Goal: Task Accomplishment & Management: Complete application form

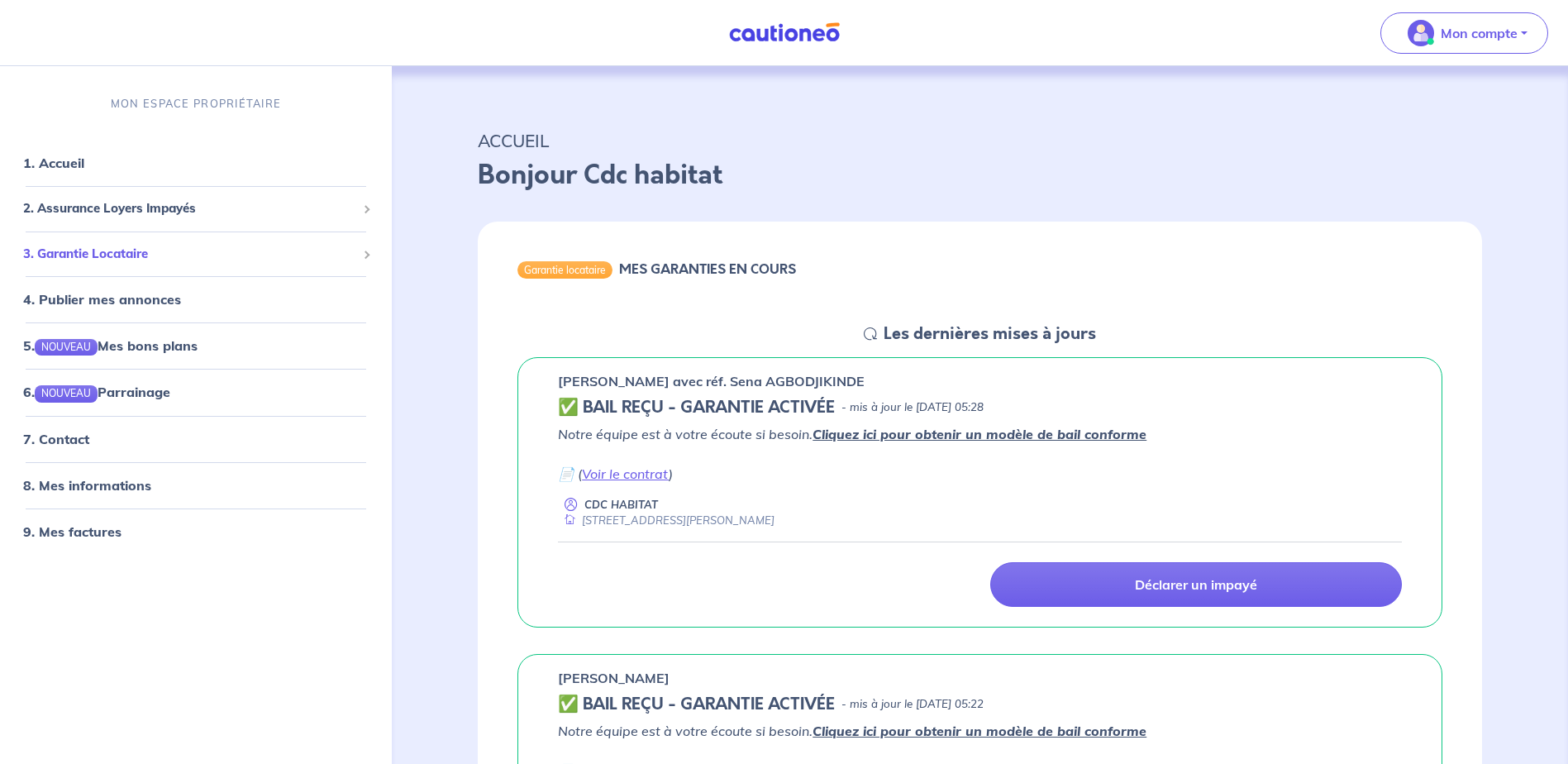
click at [56, 255] on span "3. Garantie Locataire" at bounding box center [190, 254] width 333 height 19
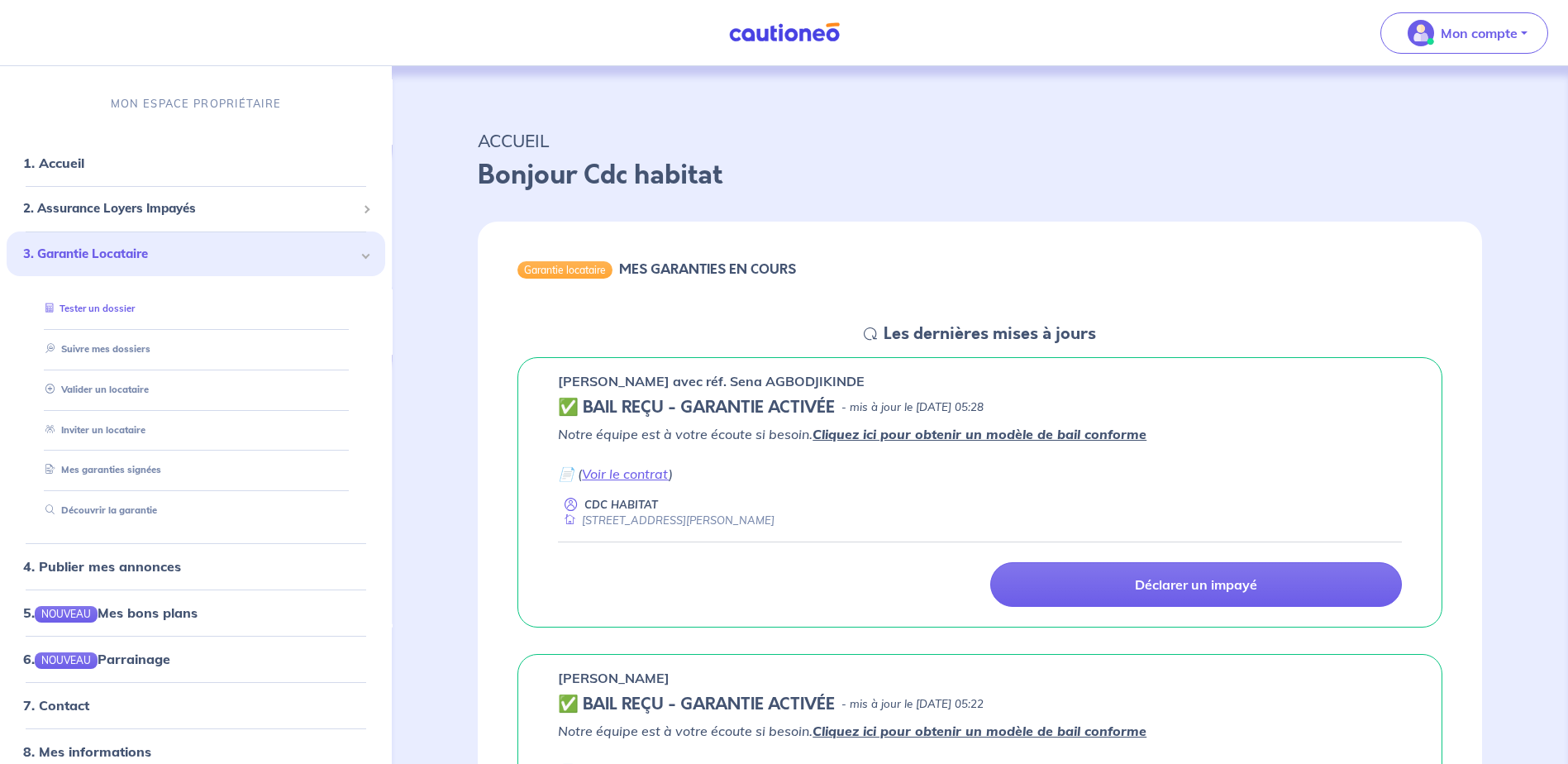
click at [88, 309] on link "Tester un dossier" at bounding box center [87, 308] width 96 height 11
click at [125, 390] on link "Valider un locataire" at bounding box center [93, 389] width 108 height 11
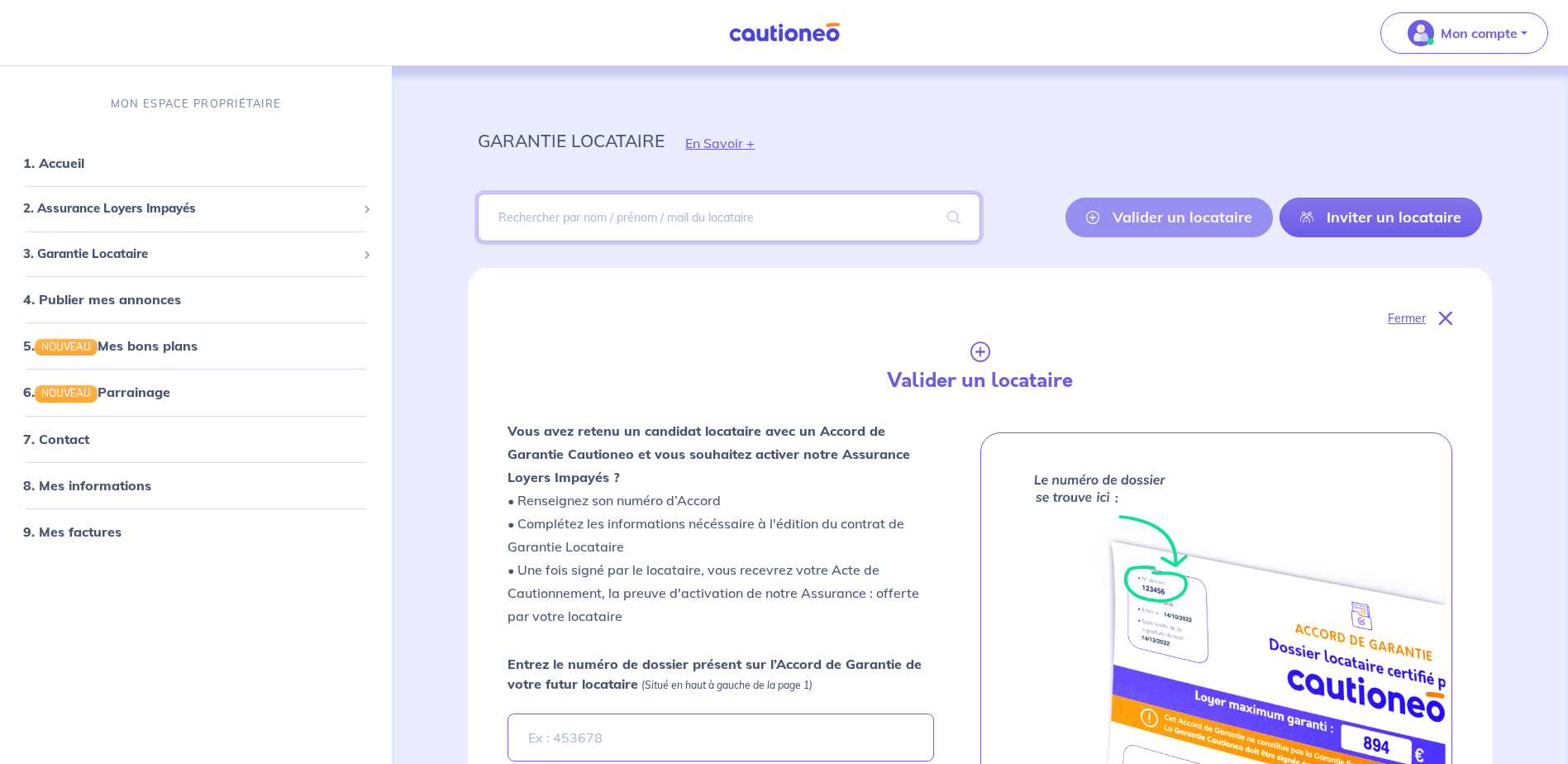
click at [572, 223] on input "search" at bounding box center [729, 217] width 502 height 48
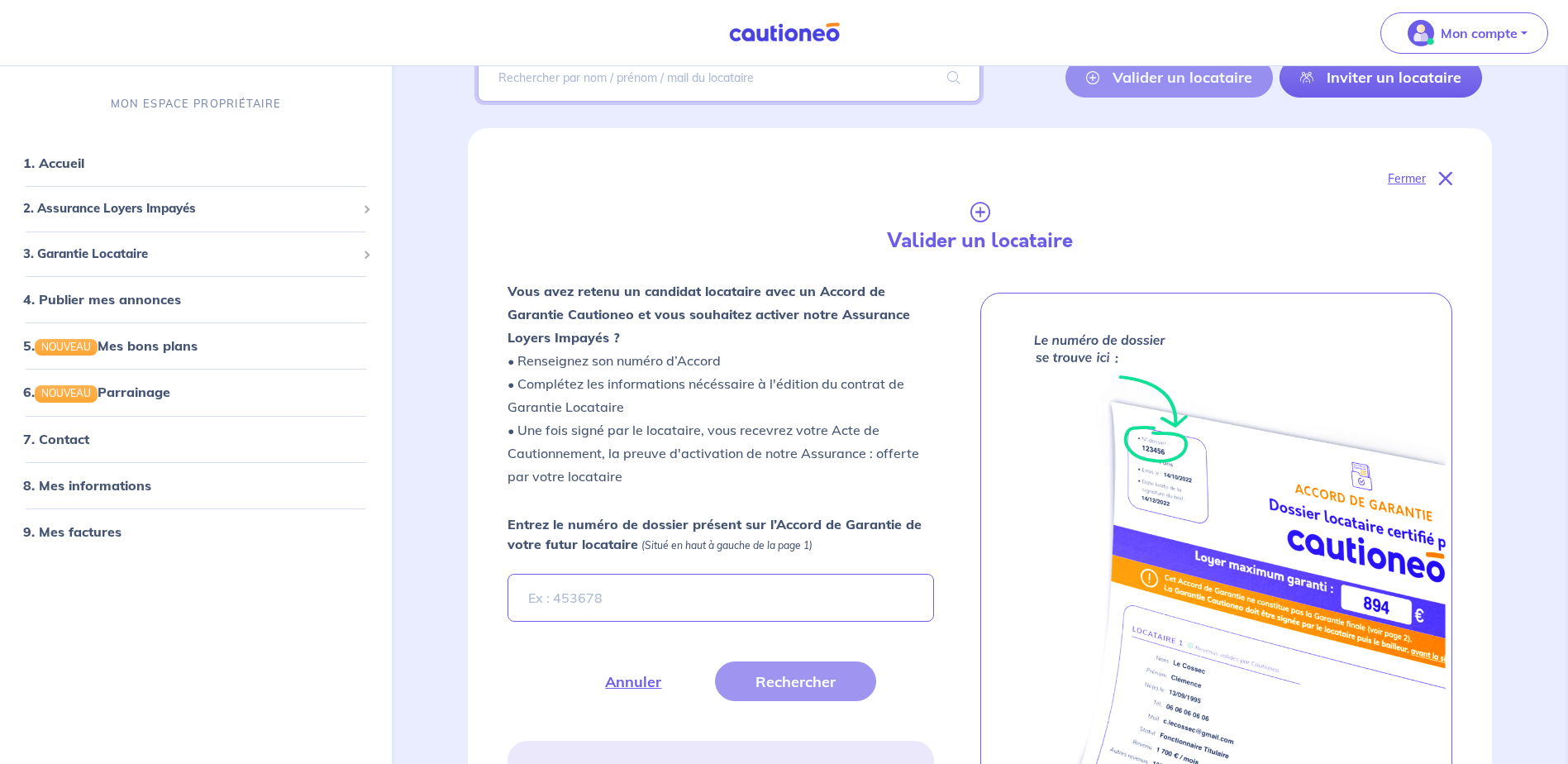
scroll to position [166, 0]
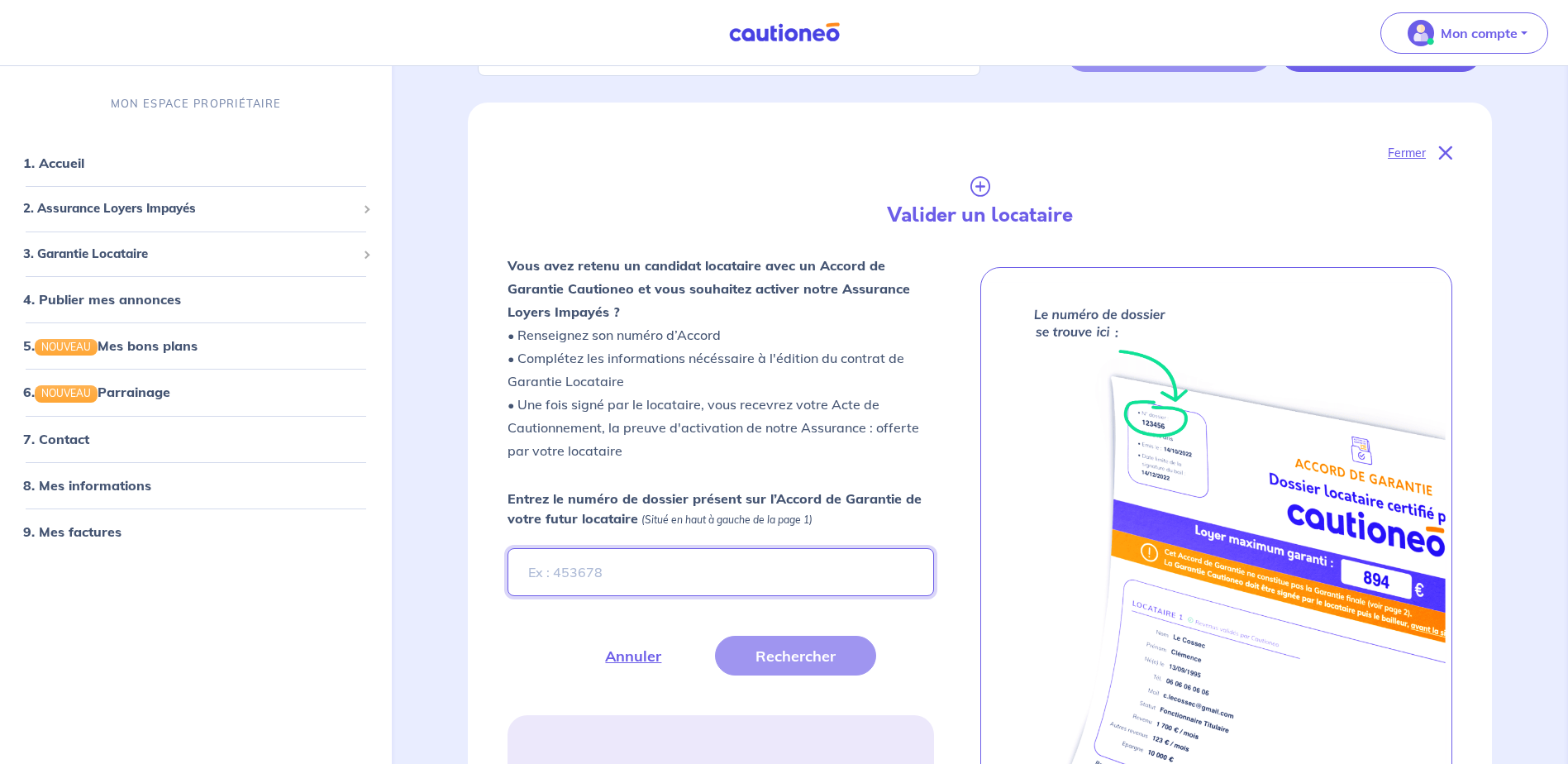
click at [720, 573] on input "Entrez le numéro de dossier présent sur l’Accord de Garantie de votre futur loc…" at bounding box center [720, 572] width 426 height 48
type input "qK39hV"
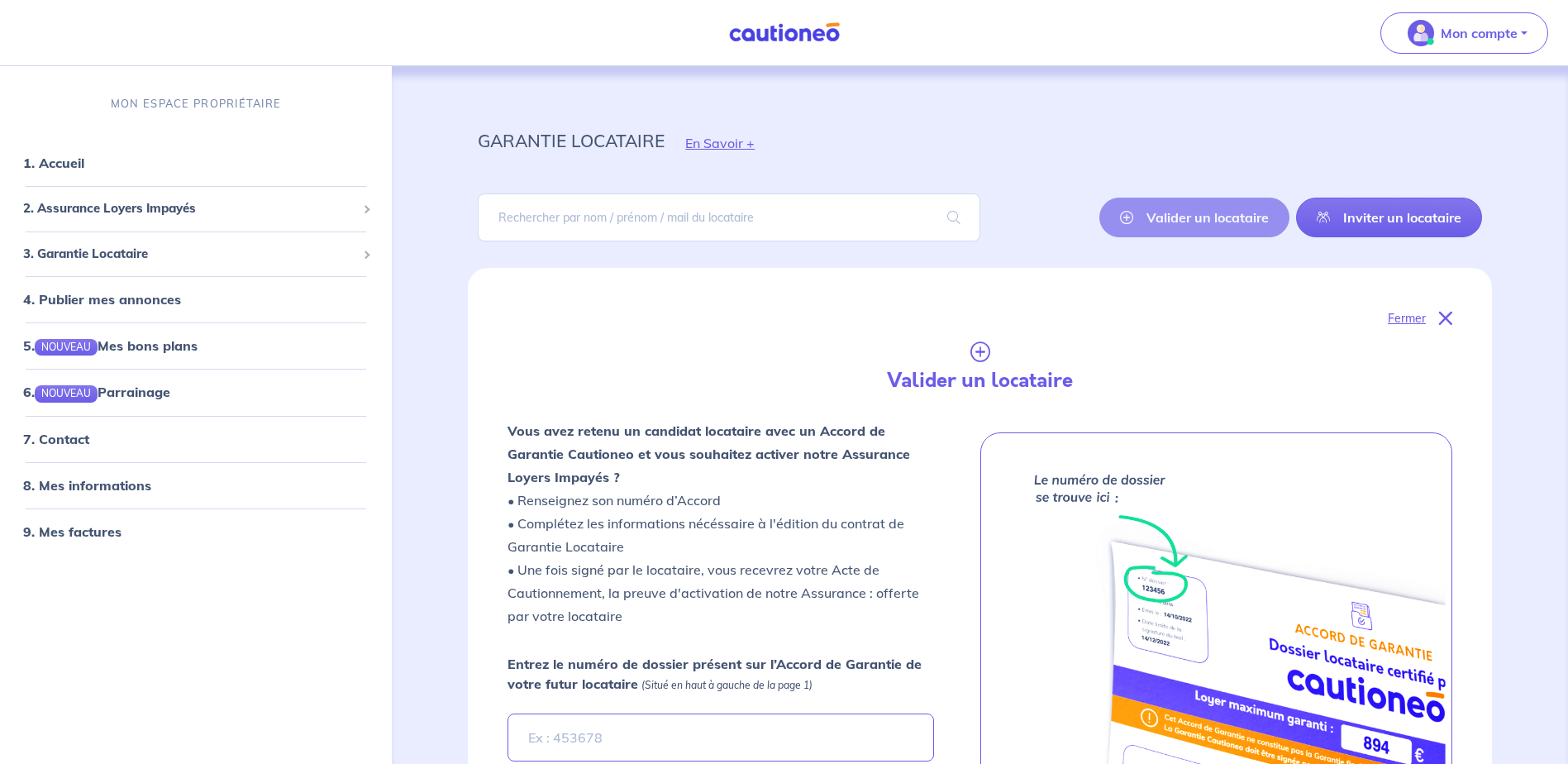
click at [847, 227] on input "search" at bounding box center [729, 217] width 502 height 48
click at [566, 741] on input "Entrez le numéro de dossier présent sur l’Accord de Garantie de votre futur loc…" at bounding box center [720, 737] width 426 height 48
type input "qK39hV"
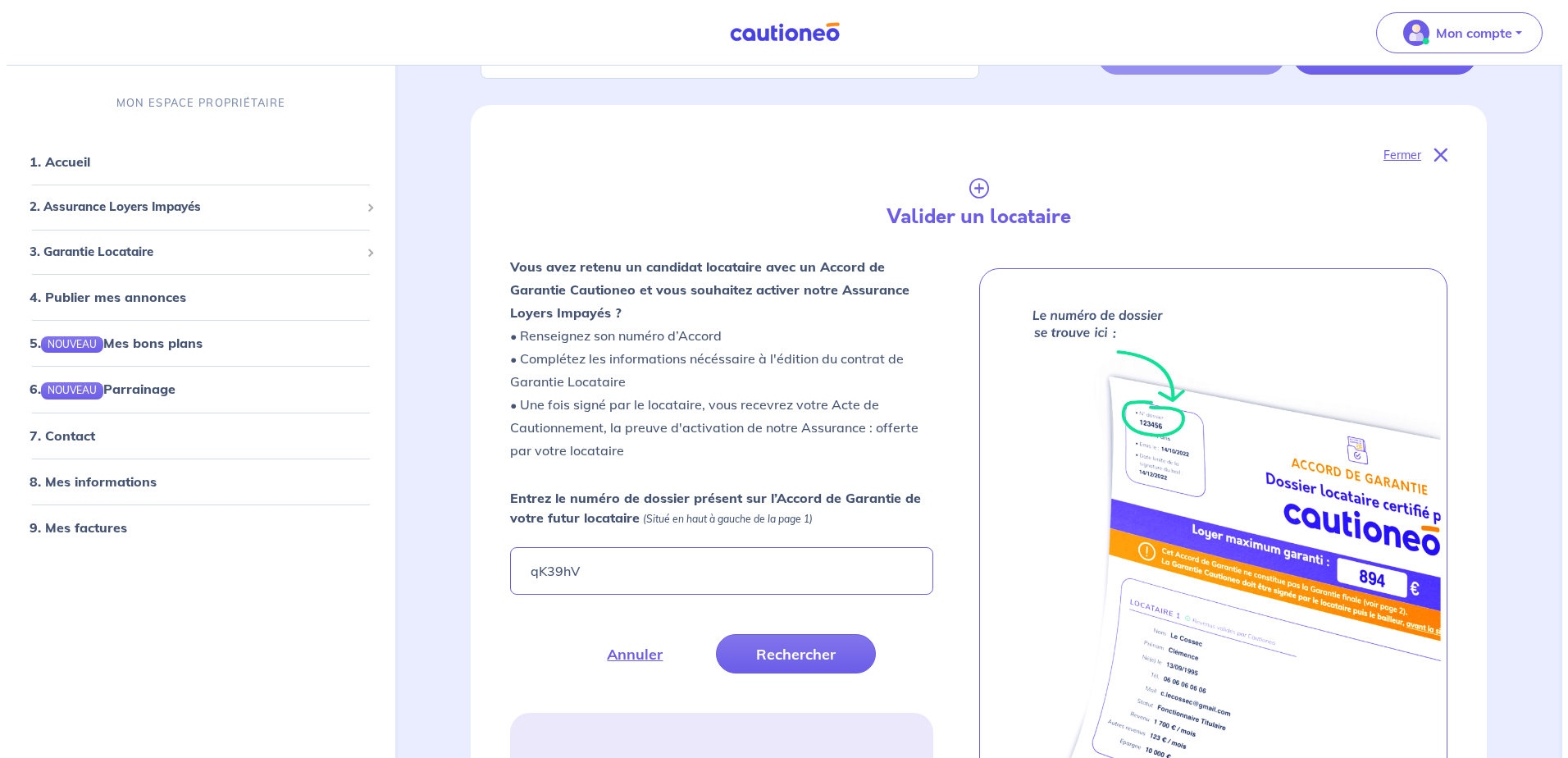
scroll to position [164, 0]
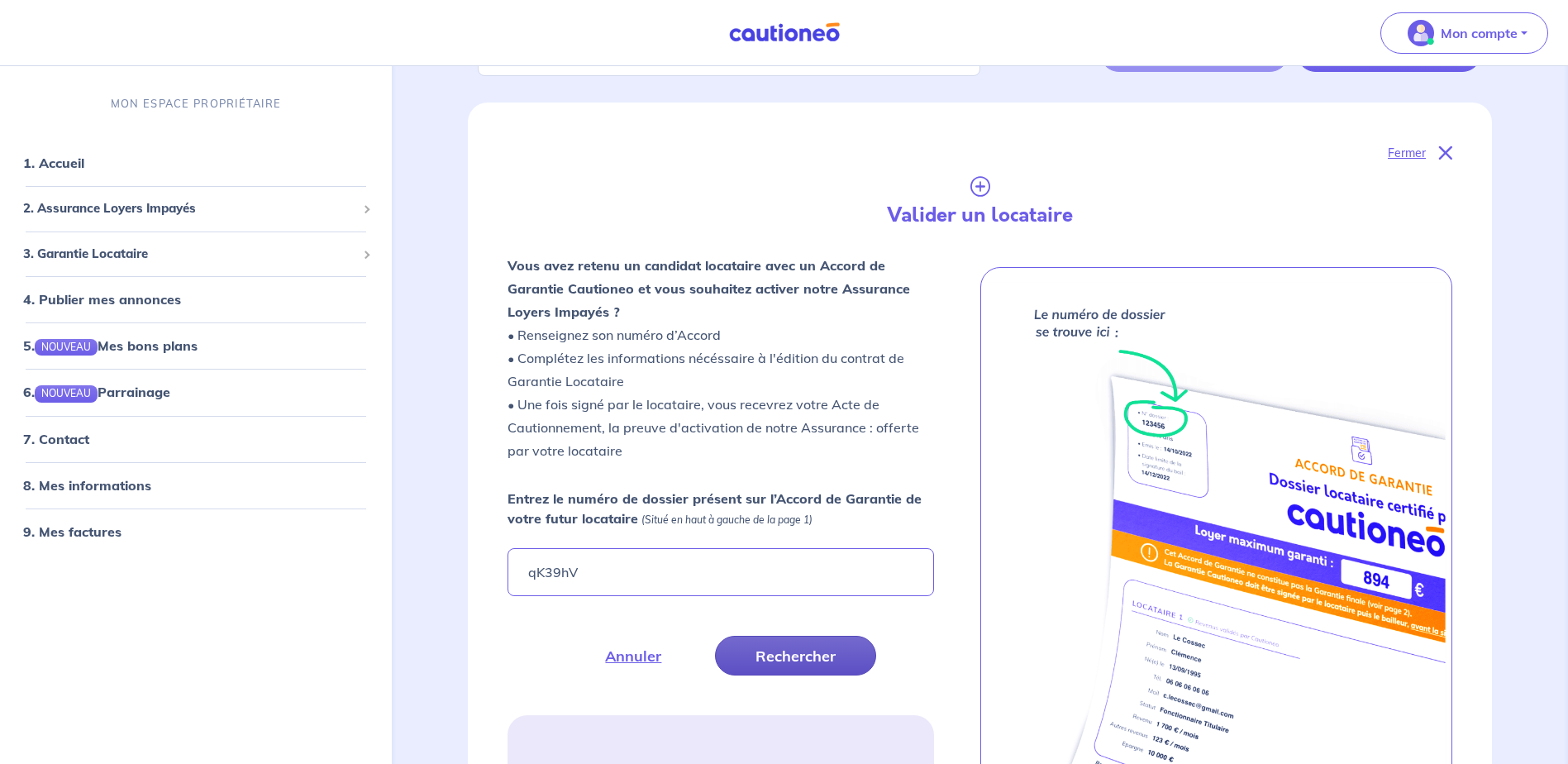
click at [781, 659] on button "Rechercher" at bounding box center [796, 656] width 161 height 39
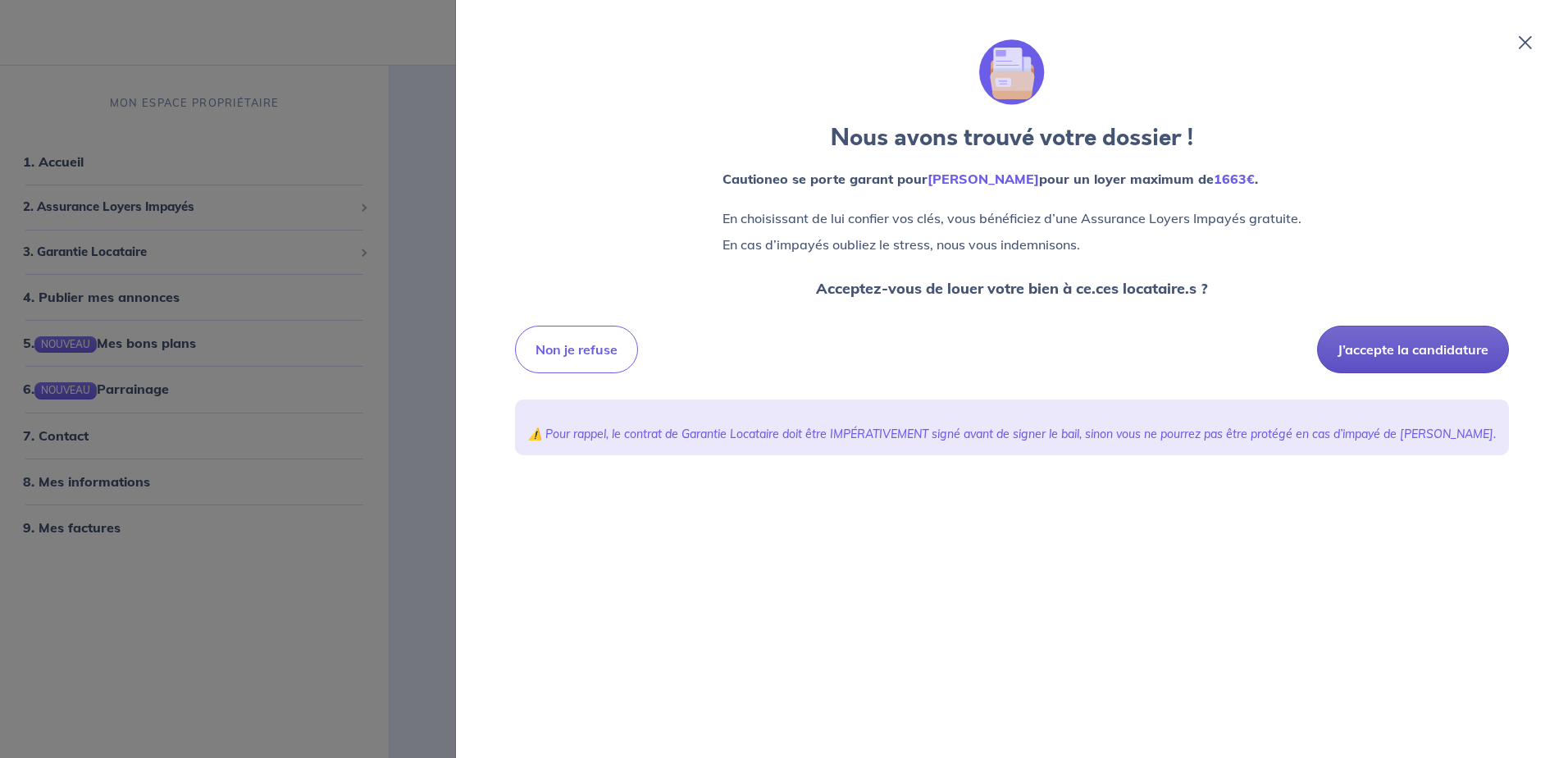
click at [1460, 345] on button "J’accepte la candidature" at bounding box center [1413, 349] width 192 height 48
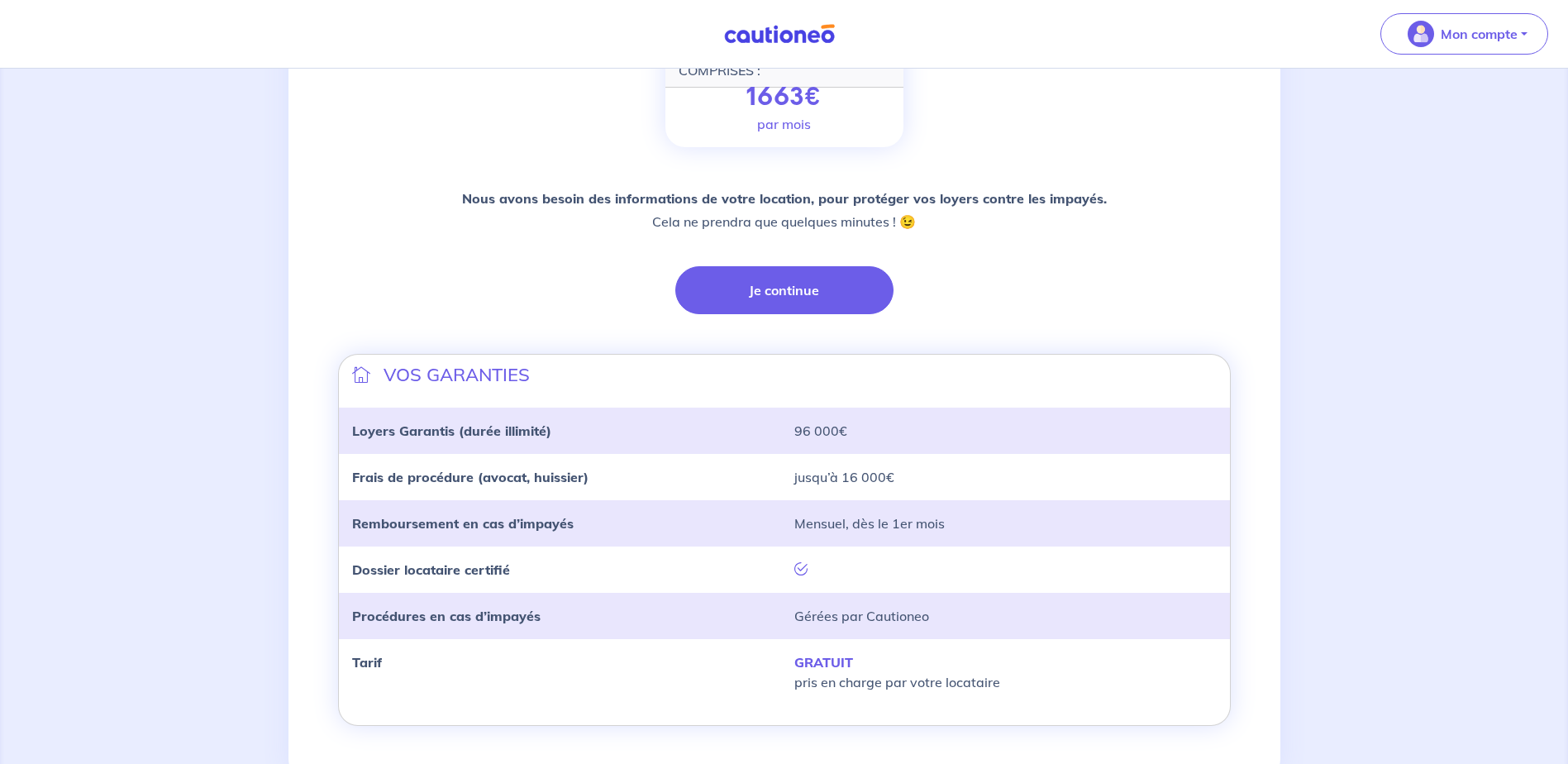
scroll to position [255, 0]
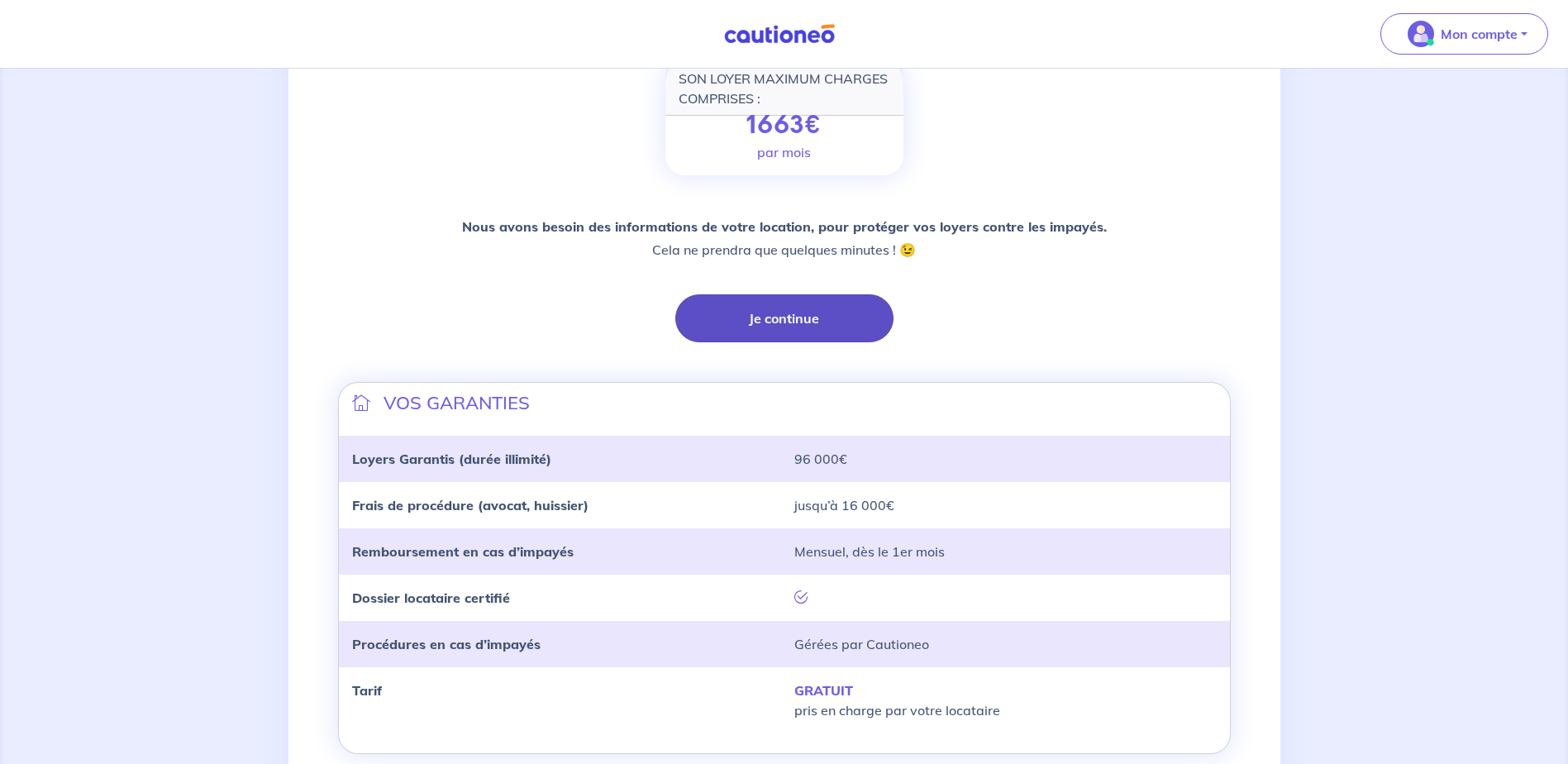
click at [845, 327] on button "Je continue" at bounding box center [784, 318] width 218 height 48
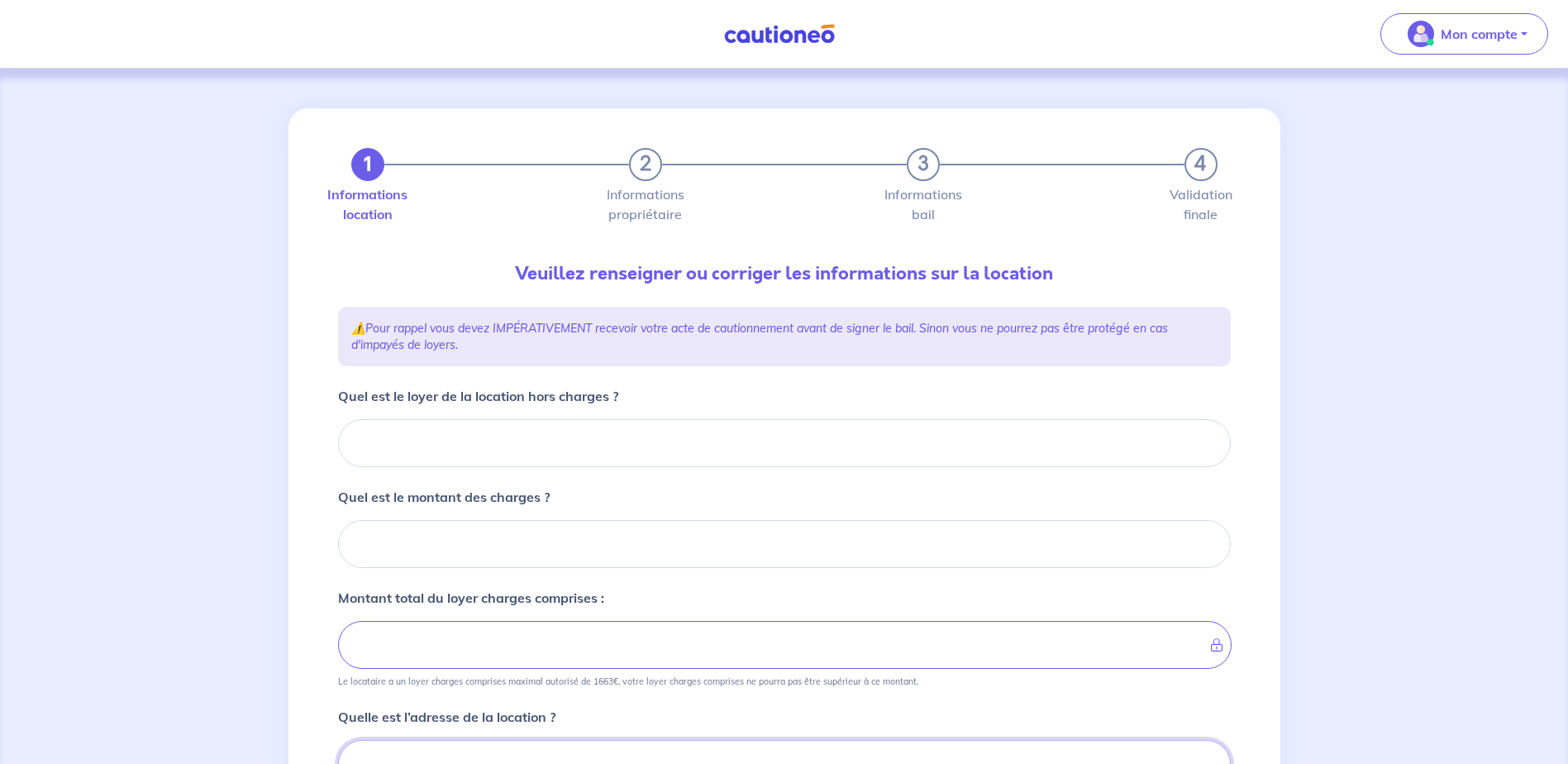
scroll to position [9, 0]
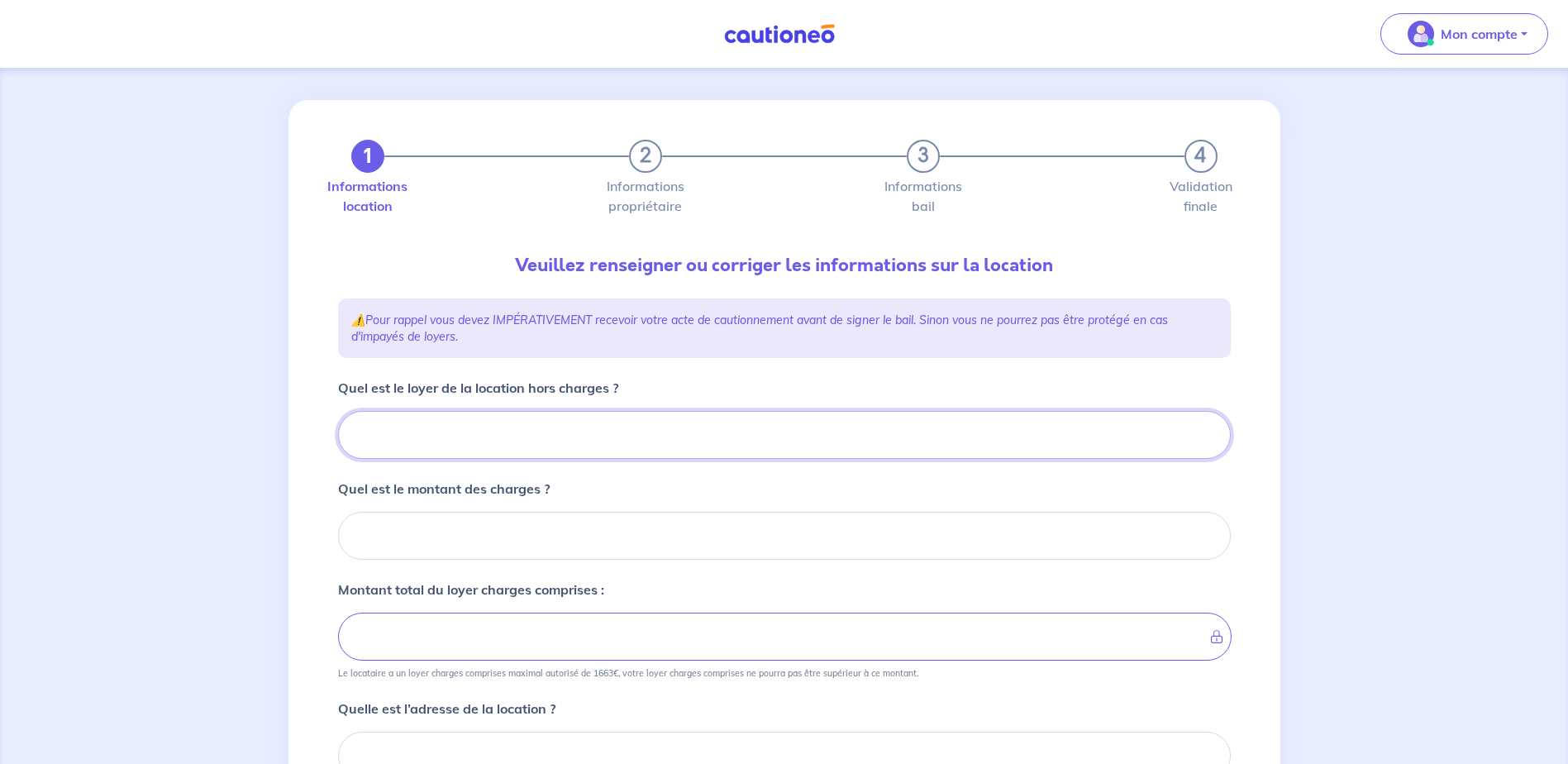
click at [578, 447] on input "Quel est le loyer de la location hors charges ?" at bounding box center [784, 435] width 893 height 48
type input "8"
type input "864"
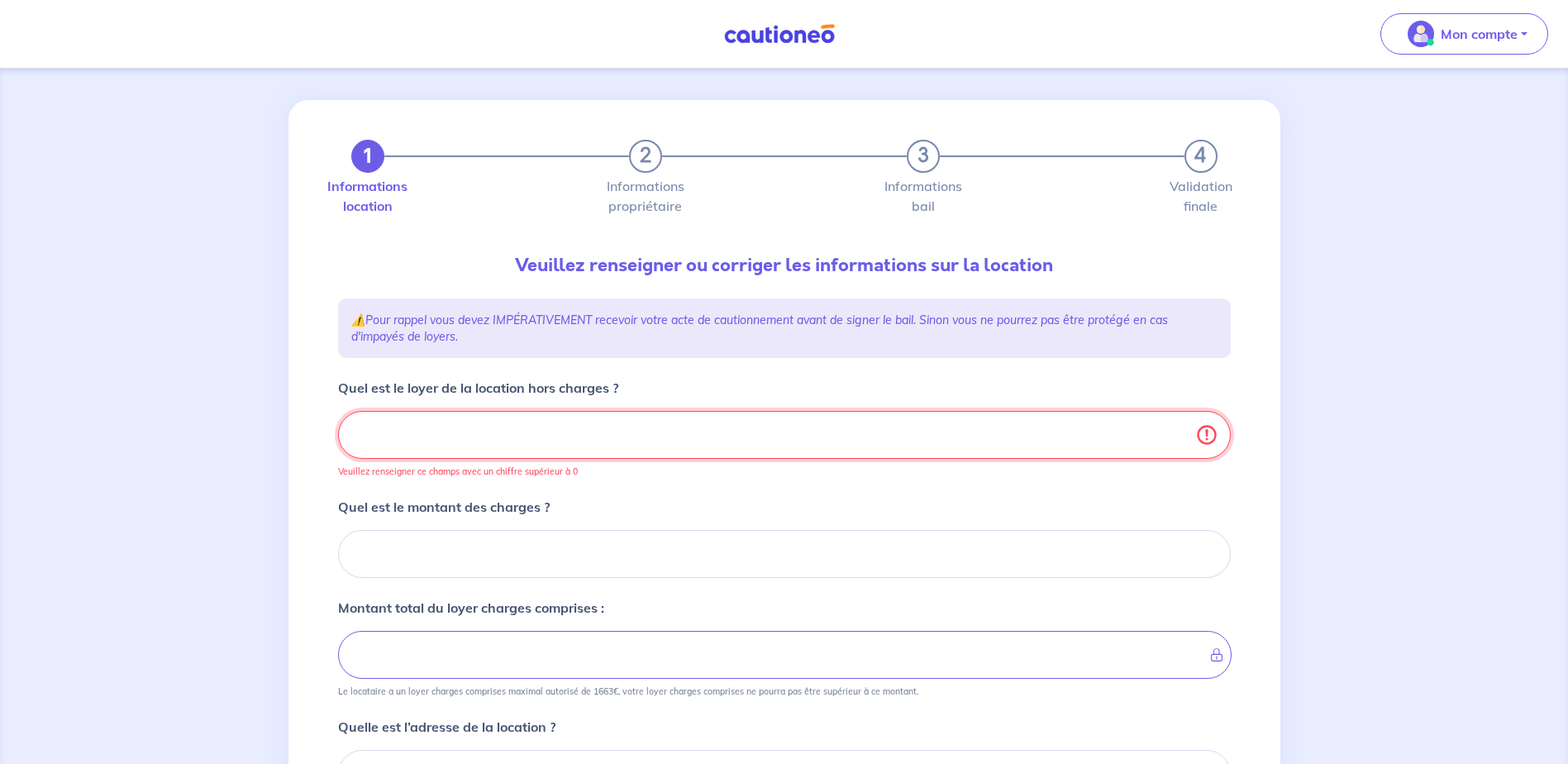
type input "864.4"
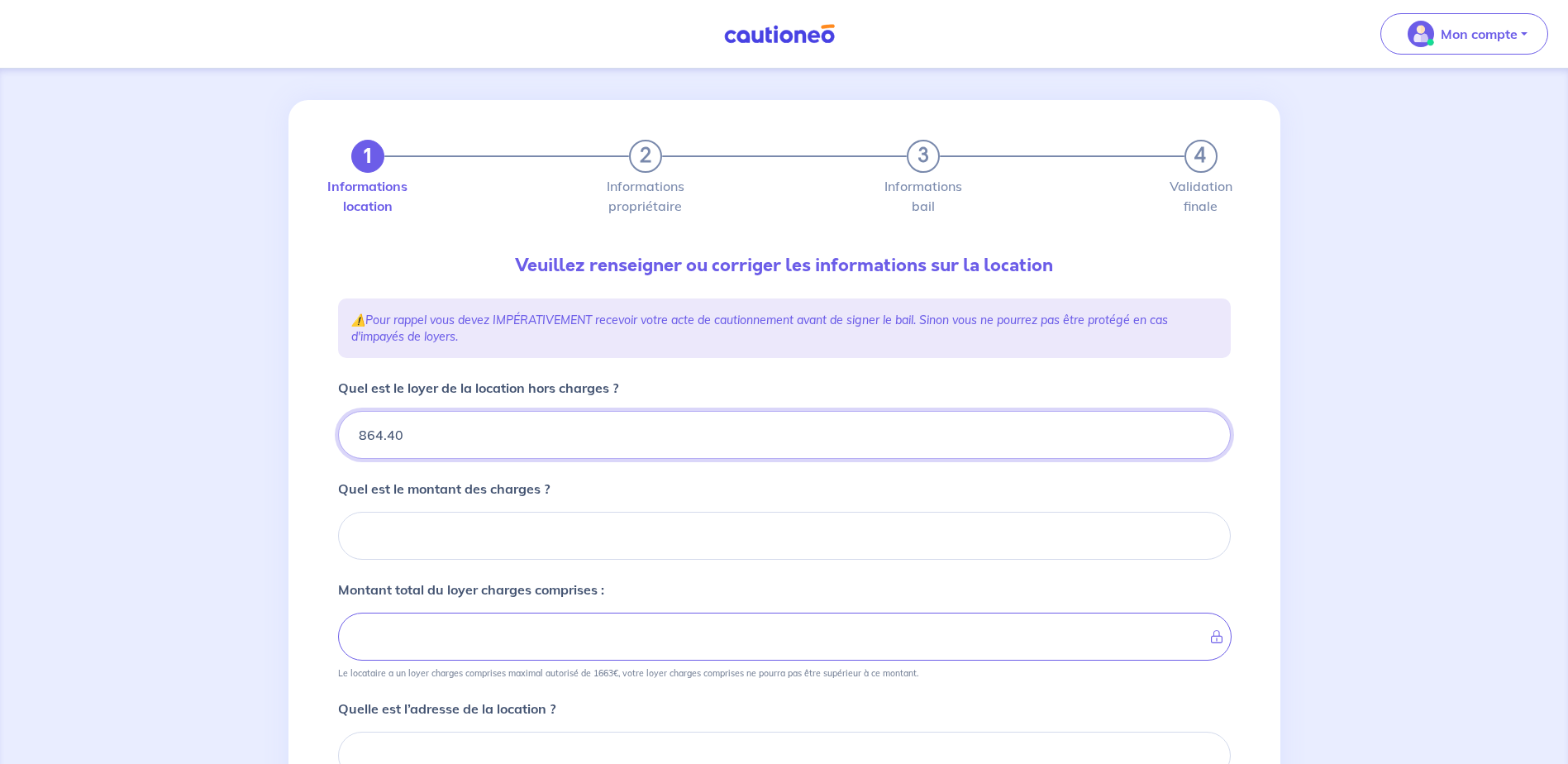
type input "864.40"
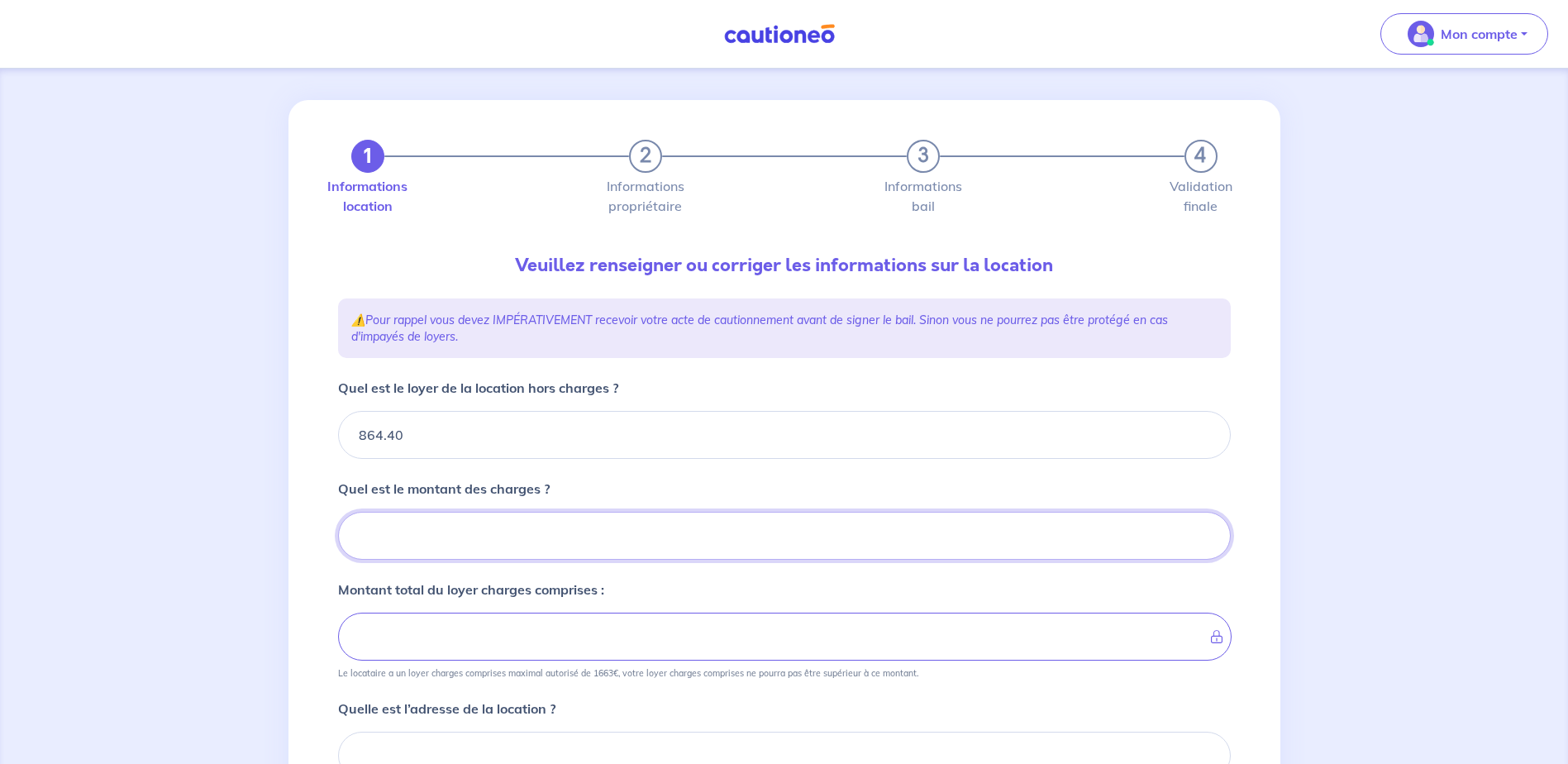
click at [531, 537] on input "Quel est le montant des charges ?" at bounding box center [784, 536] width 893 height 48
type input "14"
type input "865.4"
type input "145"
type input "878.4"
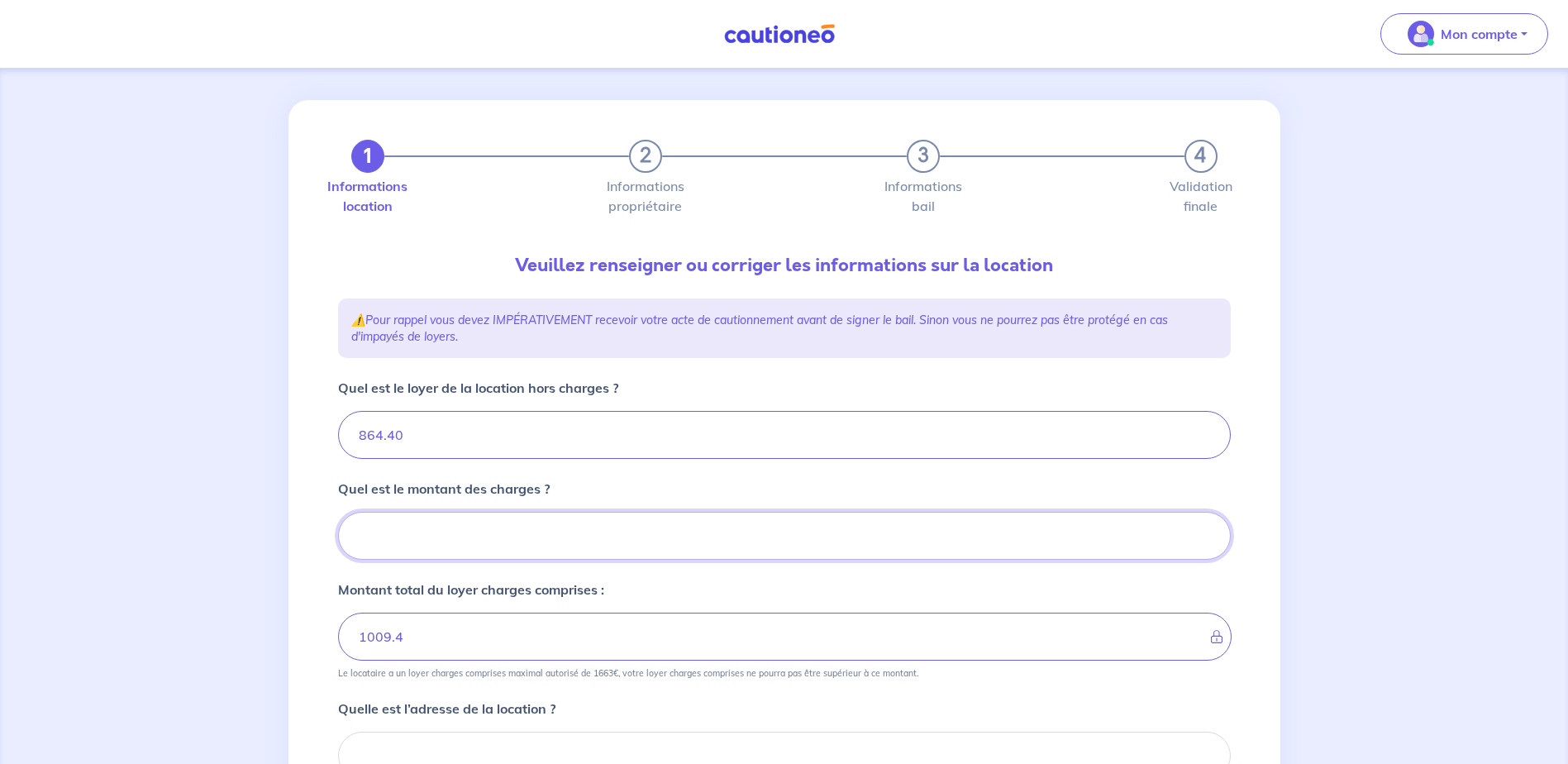
type input "864.4"
type input "145.71"
type input "1010.11"
type input "145.71"
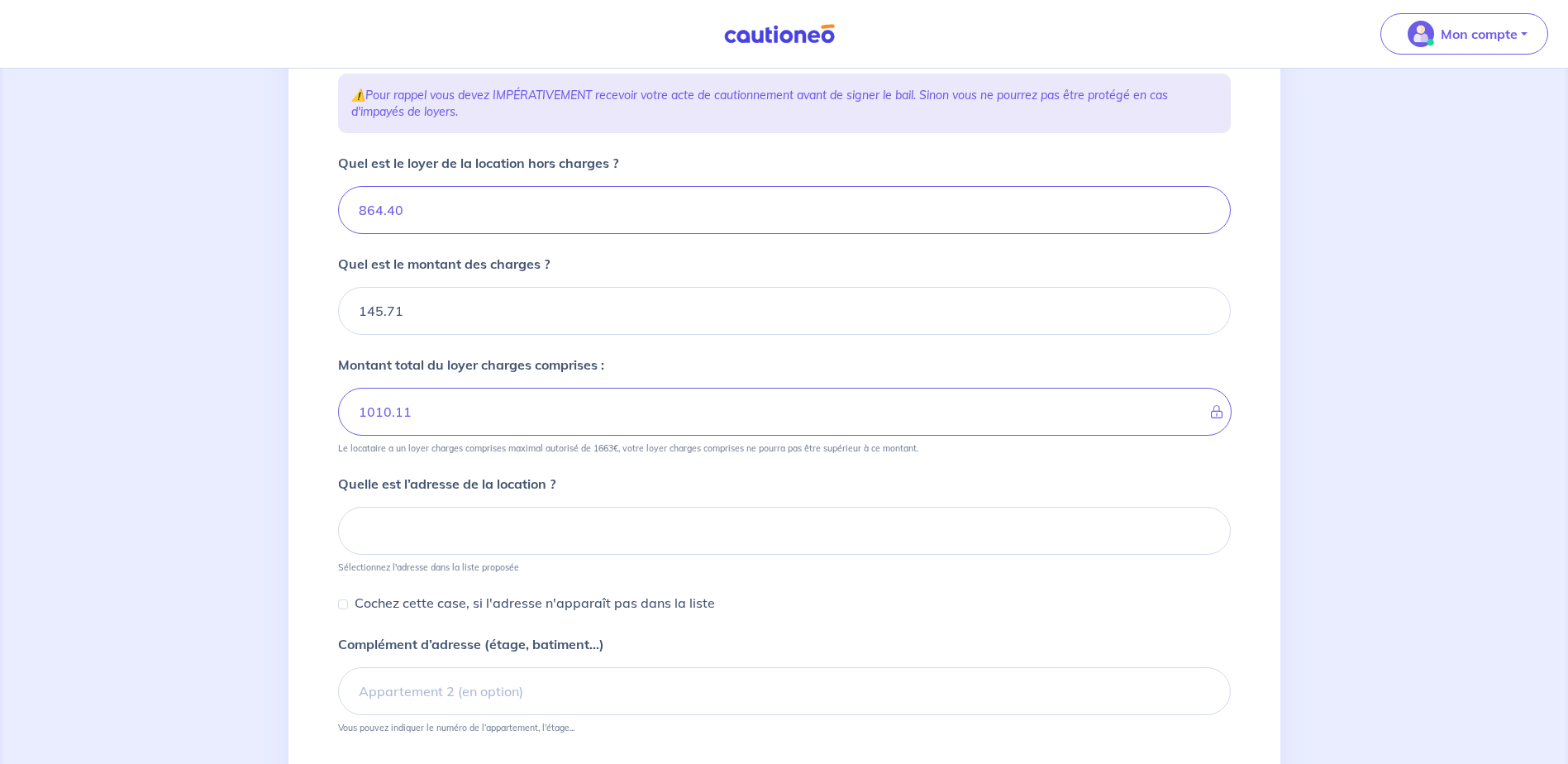
scroll to position [257, 0]
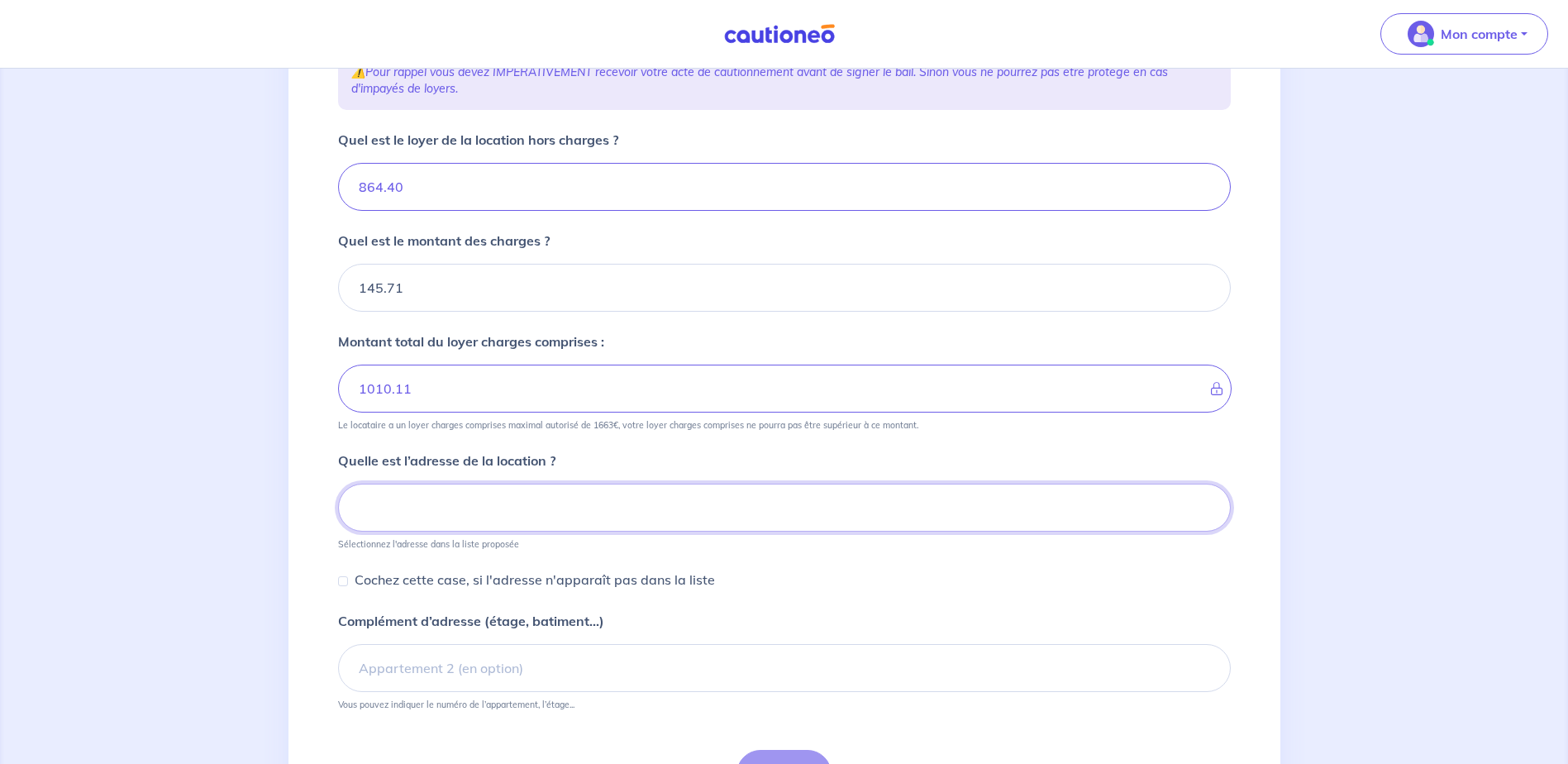
click at [560, 510] on input at bounding box center [784, 507] width 893 height 48
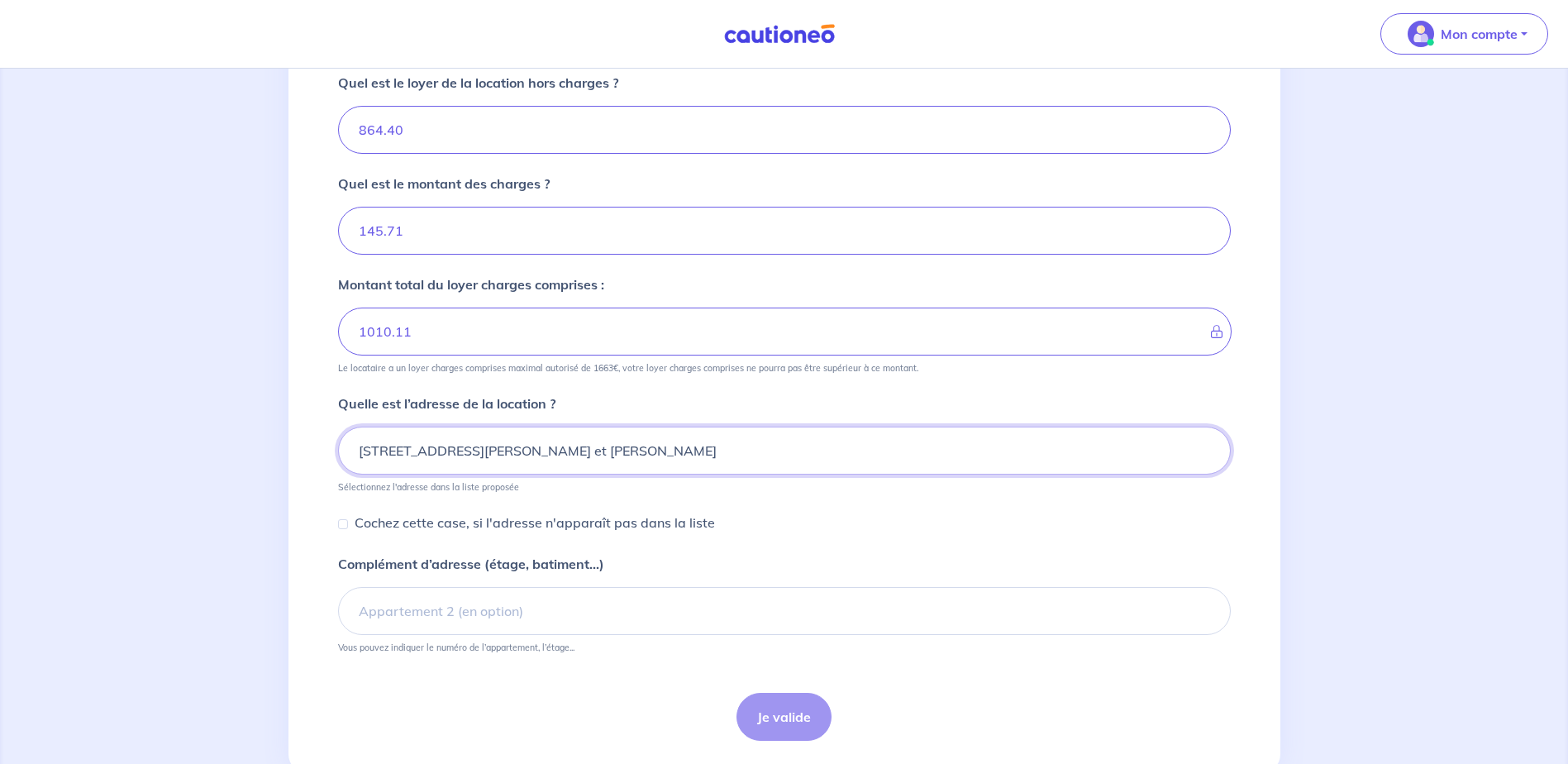
scroll to position [339, 0]
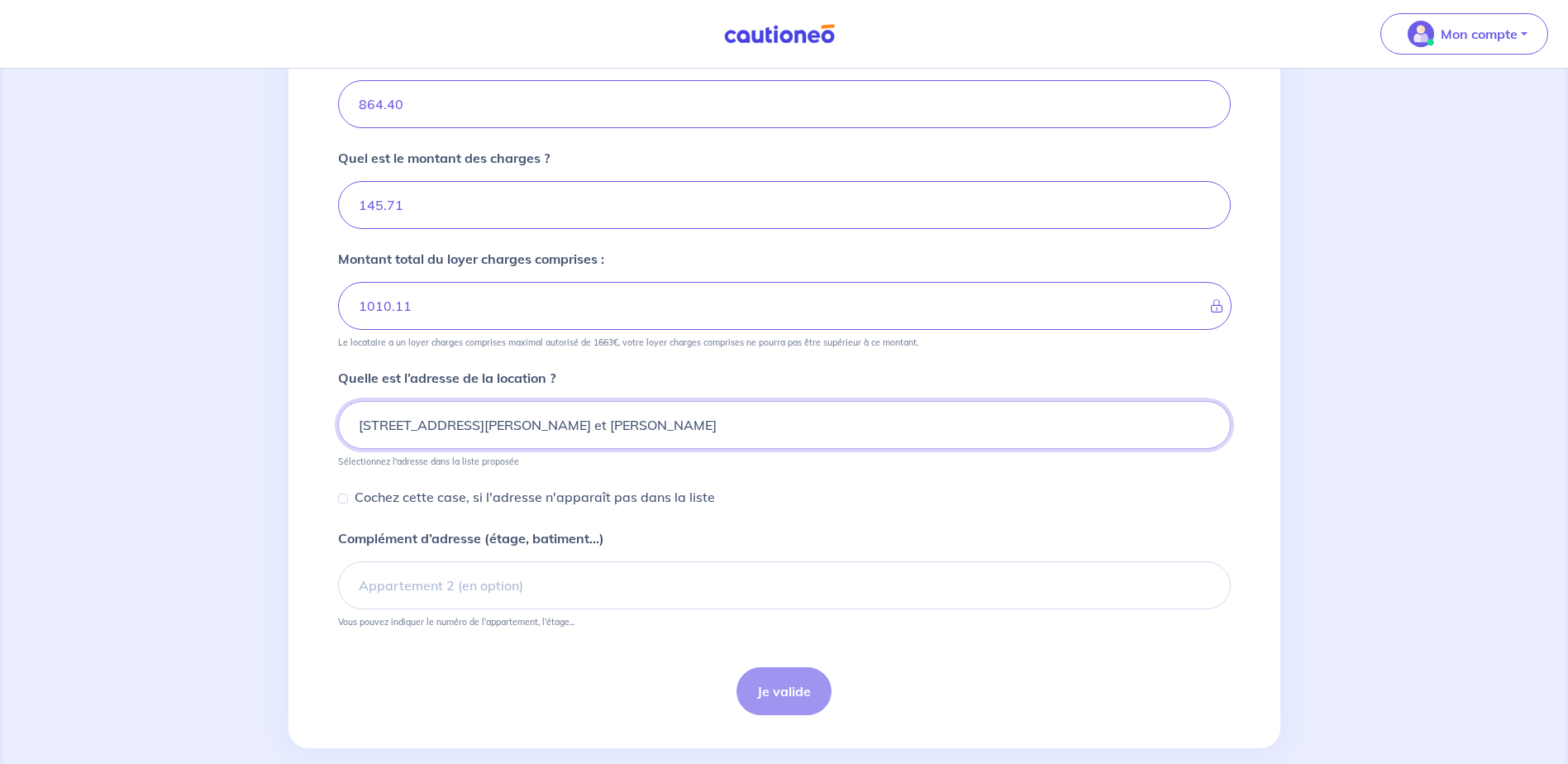
type input "36 rue Anna et Paul Bartolacci"
click at [345, 497] on input "Cochez cette case, si l'adresse n'apparaît pas dans la liste" at bounding box center [343, 499] width 10 height 10
checkbox input "true"
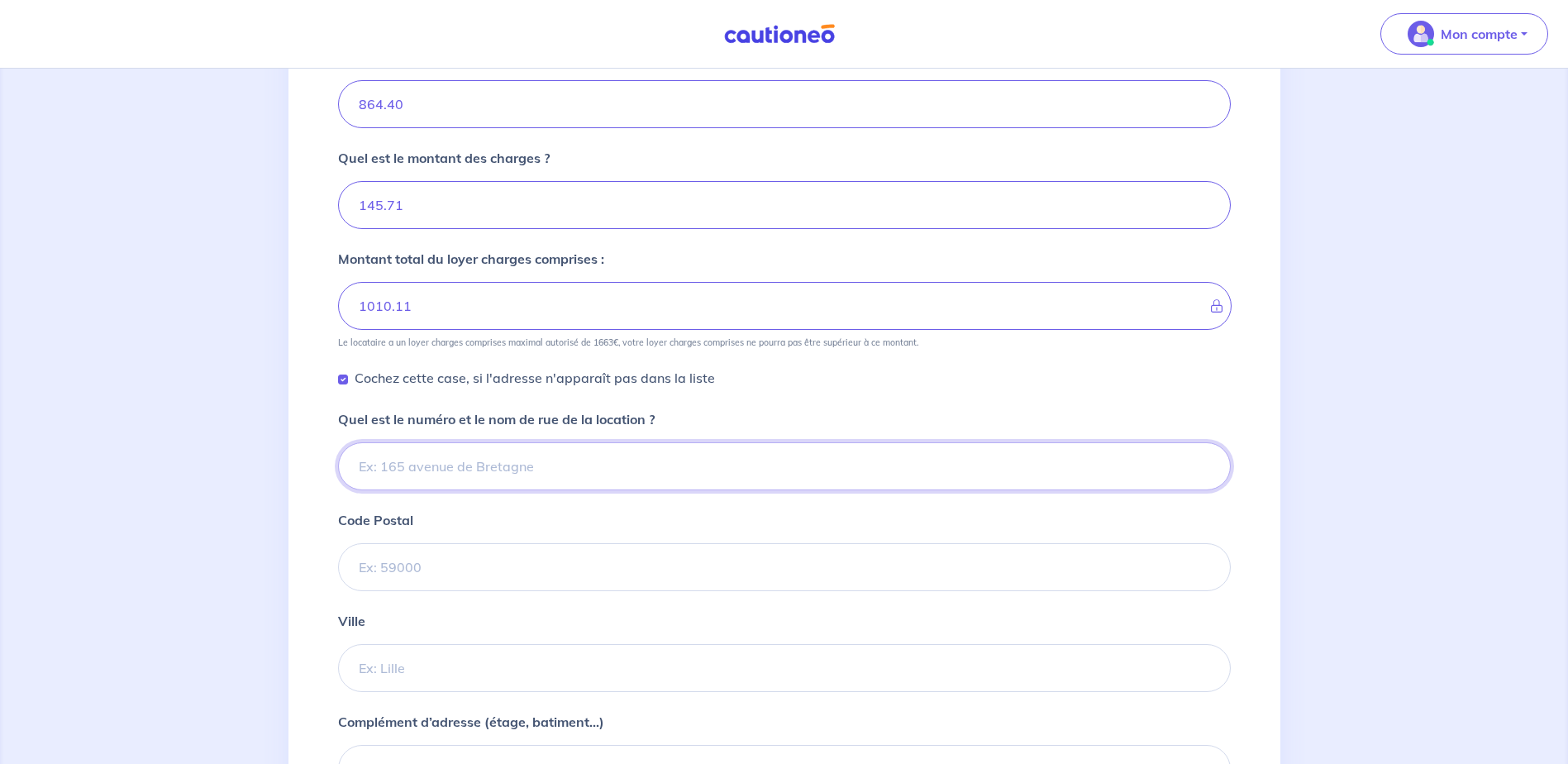
click at [493, 471] on input "Quel est le numéro et le nom de rue de la location ?" at bounding box center [784, 466] width 893 height 48
type input "2"
click at [493, 469] on input "36 rue Anna et Paul bartolo" at bounding box center [784, 466] width 893 height 48
click at [535, 468] on input "36 rue Anna et Paul Bartolo" at bounding box center [784, 466] width 893 height 48
type input "36 rue Anna et Paul Bartolacci"
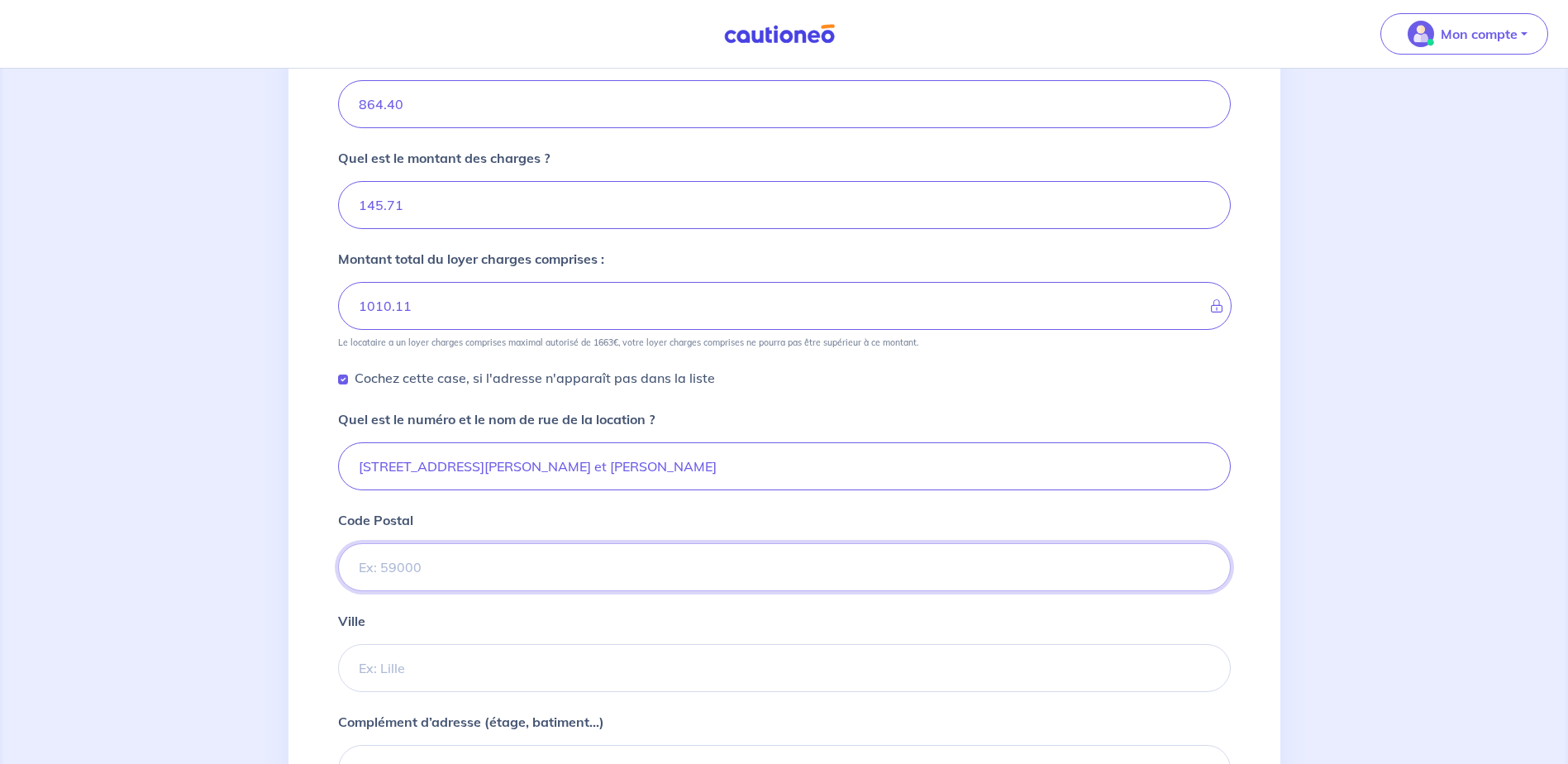
click at [461, 565] on input "Code Postal" at bounding box center [784, 567] width 893 height 48
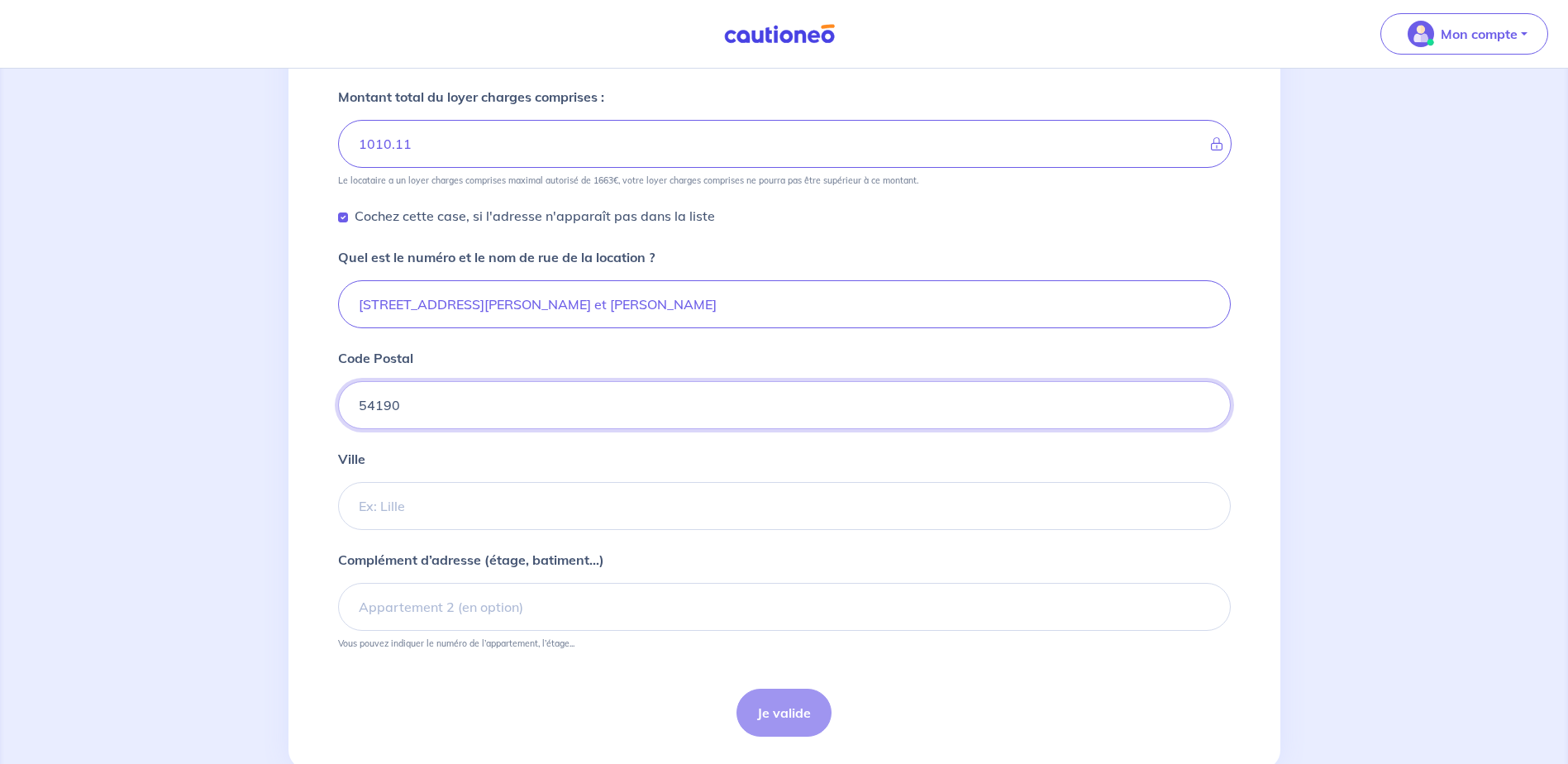
scroll to position [504, 0]
type input "54190"
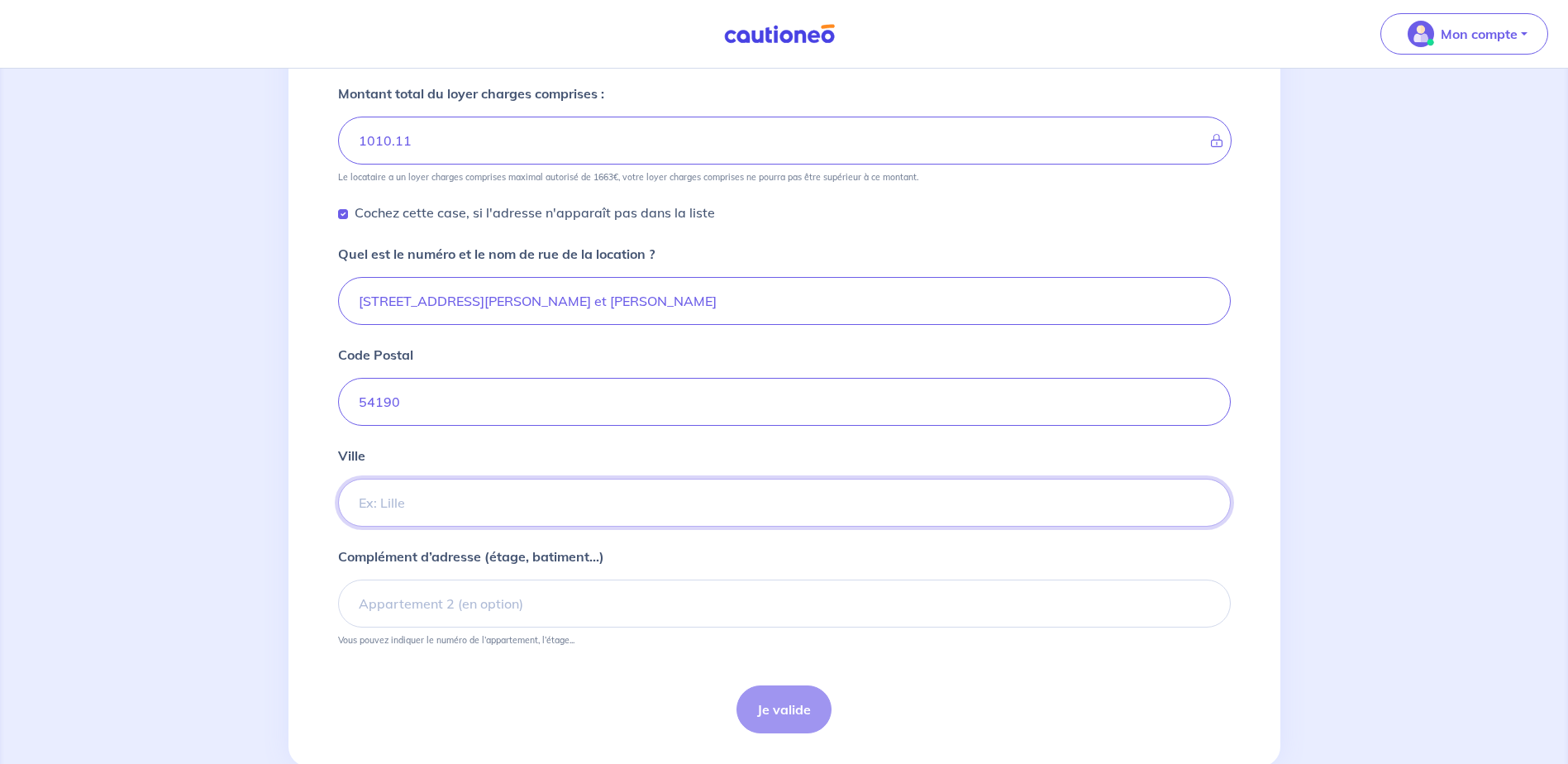
click at [438, 512] on input "Ville" at bounding box center [784, 503] width 893 height 48
click at [445, 552] on p "Complément d’adresse (étage, batiment...)" at bounding box center [471, 556] width 266 height 20
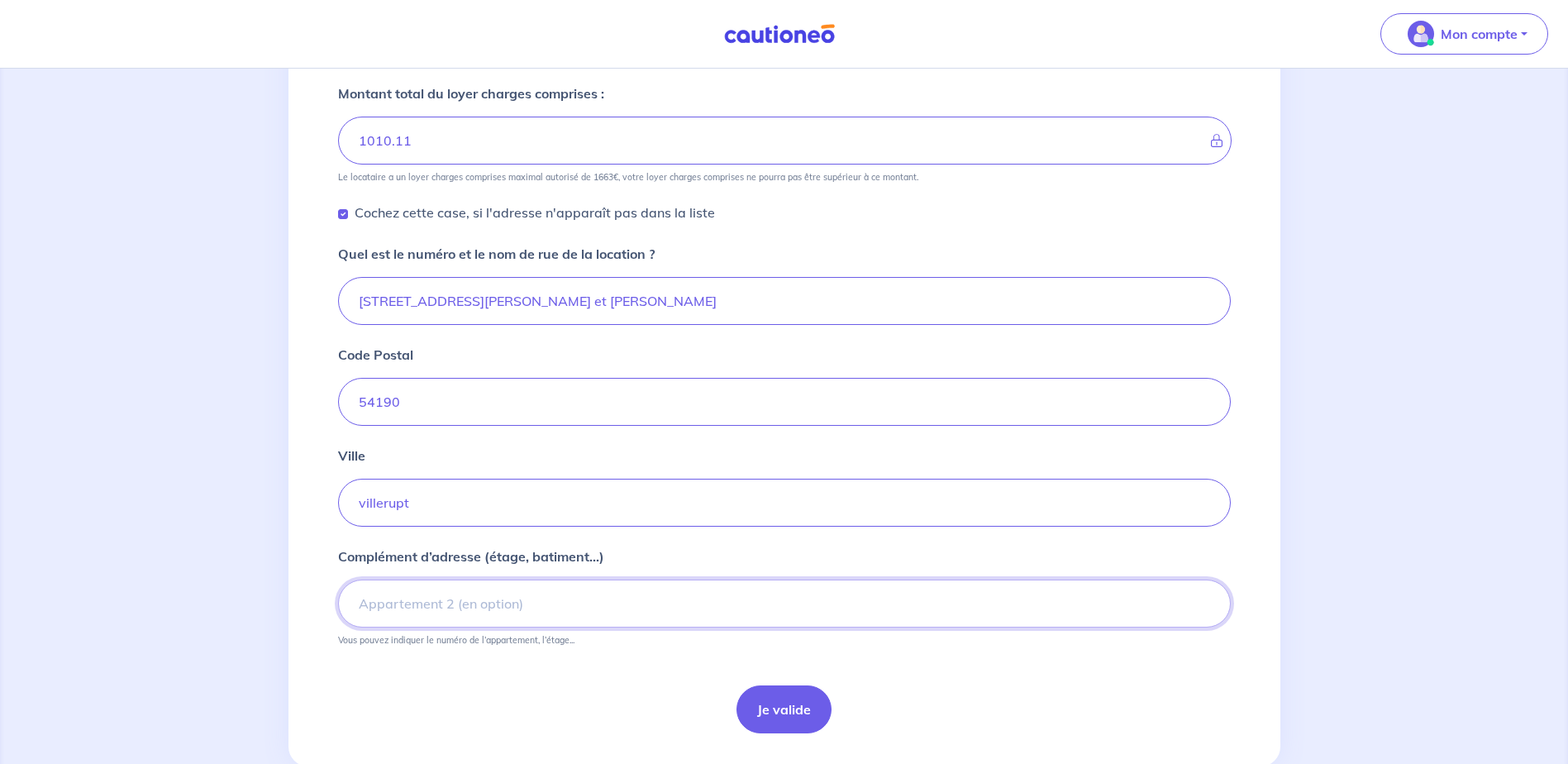
click at [445, 579] on input "Complément d’adresse (étage, batiment...)" at bounding box center [784, 603] width 893 height 48
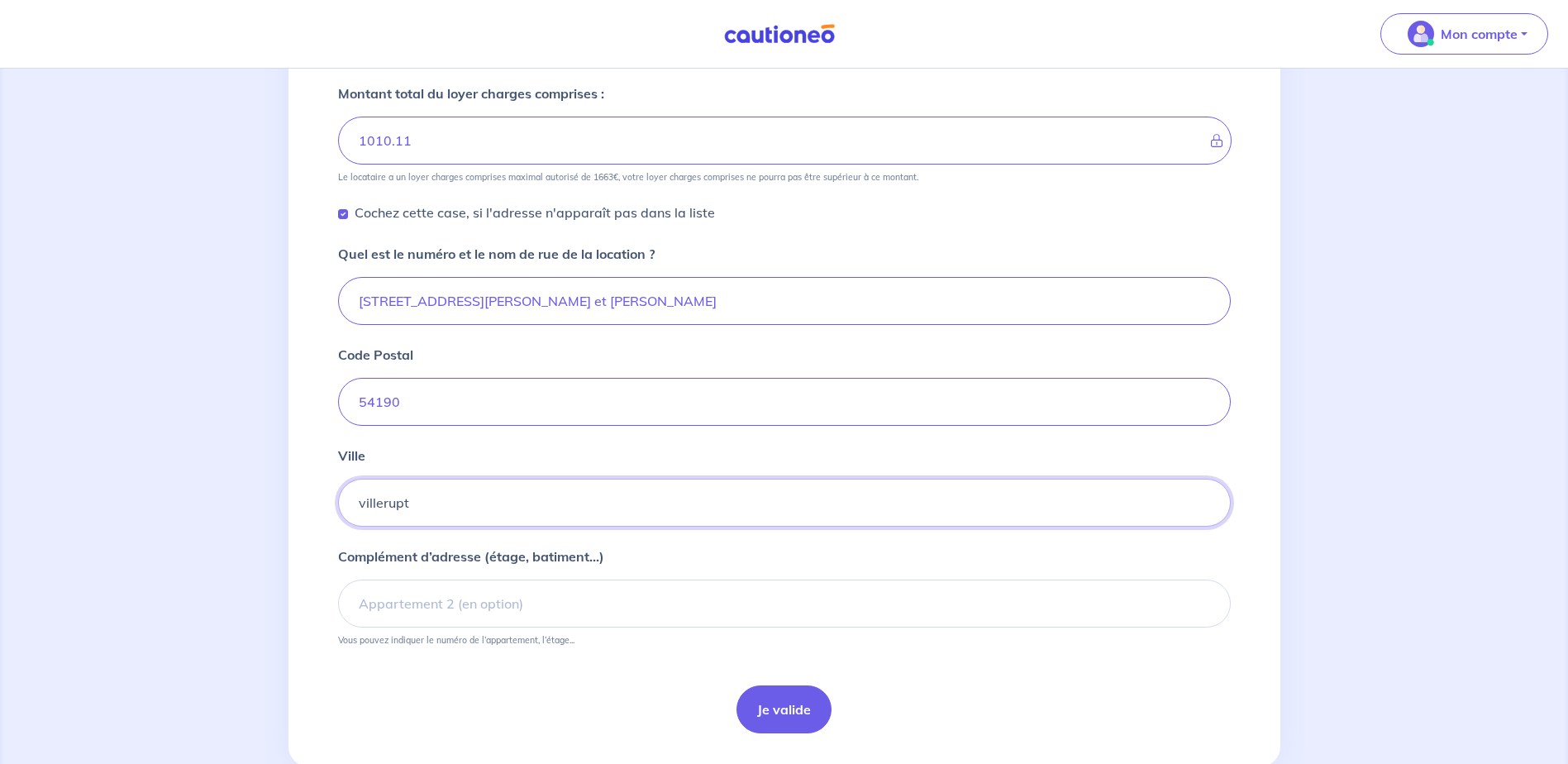
click at [436, 506] on input "villerupt" at bounding box center [784, 503] width 893 height 48
drag, startPoint x: 417, startPoint y: 493, endPoint x: 323, endPoint y: 508, distance: 95.2
click at [323, 508] on div "1 2 3 4 Informations location Informations propriétaire Informations bail Valid…" at bounding box center [784, 185] width 992 height 1162
type input "VILLERUPT"
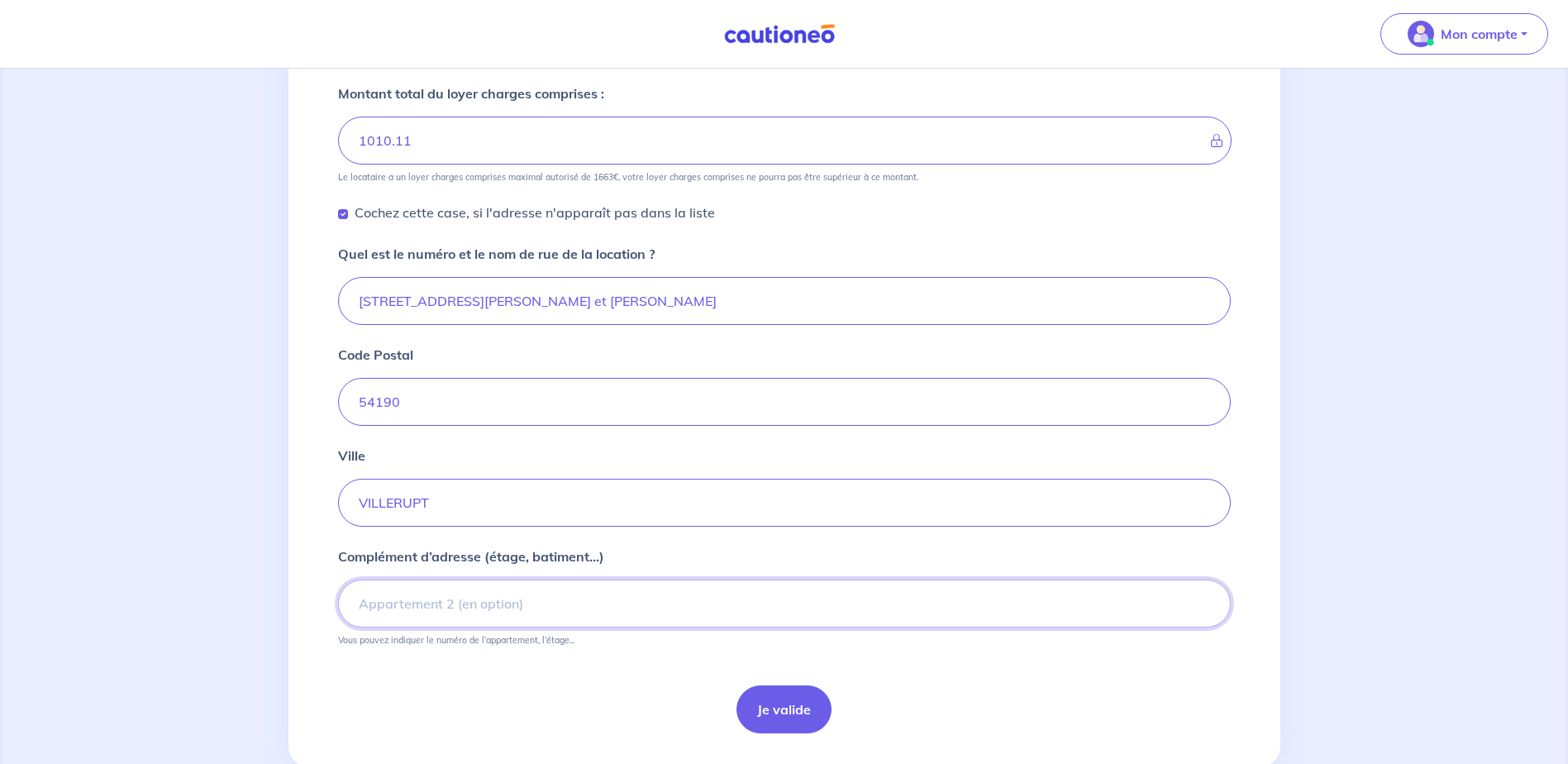
click at [366, 613] on input "Complément d’adresse (étage, batiment...)" at bounding box center [784, 603] width 893 height 48
type input "RESIDENCE L ERABLE"
click at [671, 298] on input "36 rue Anna et Paul Bartolacci" at bounding box center [784, 301] width 893 height 48
type input "36 rue Anna et Paul Bartolacci"
click at [577, 586] on input "RESIDENCE L ERABLE" at bounding box center [784, 603] width 893 height 48
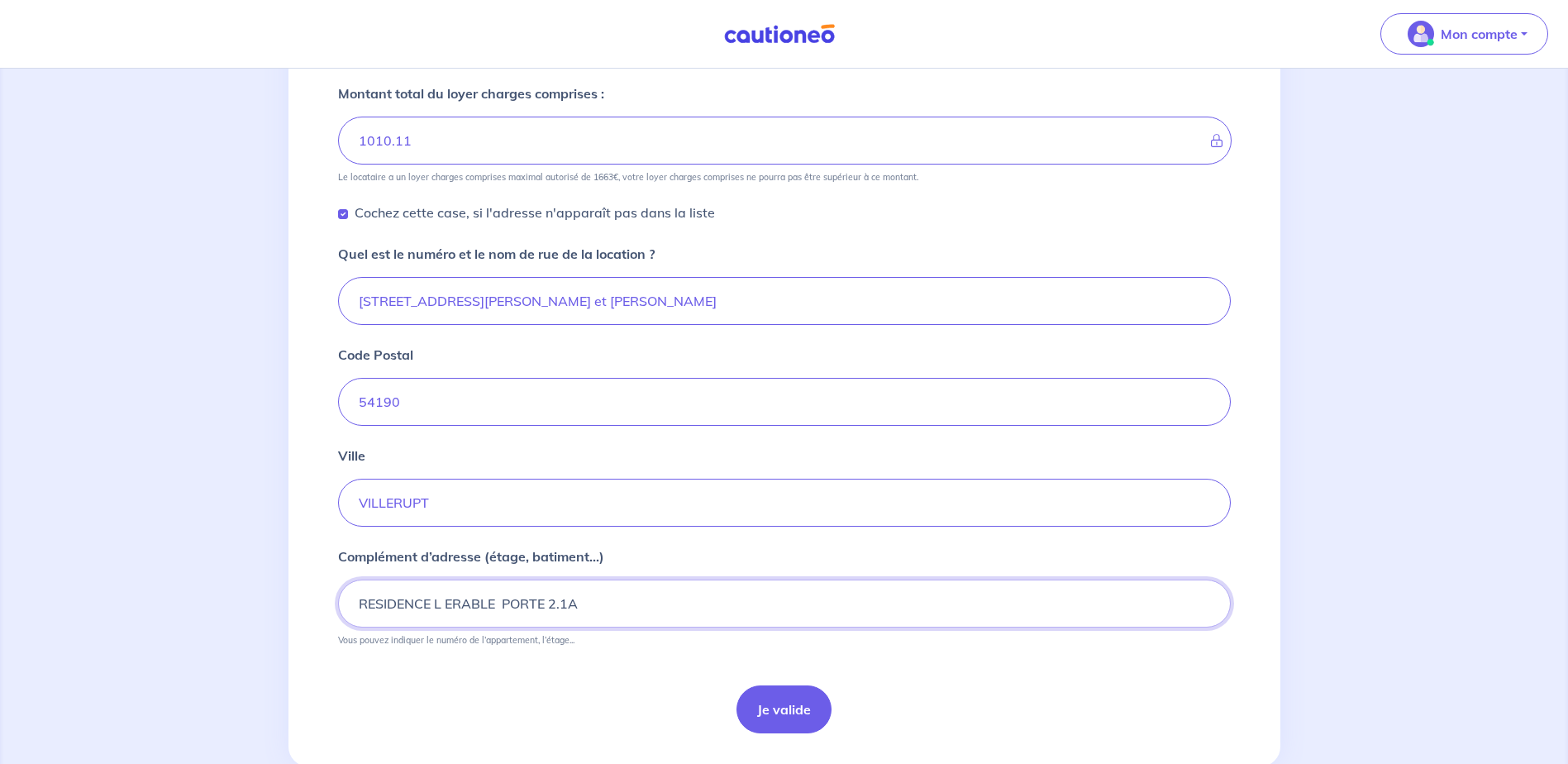
click at [501, 606] on input "RESIDENCE L ERABLE PORTE 2.1A" at bounding box center [784, 603] width 893 height 48
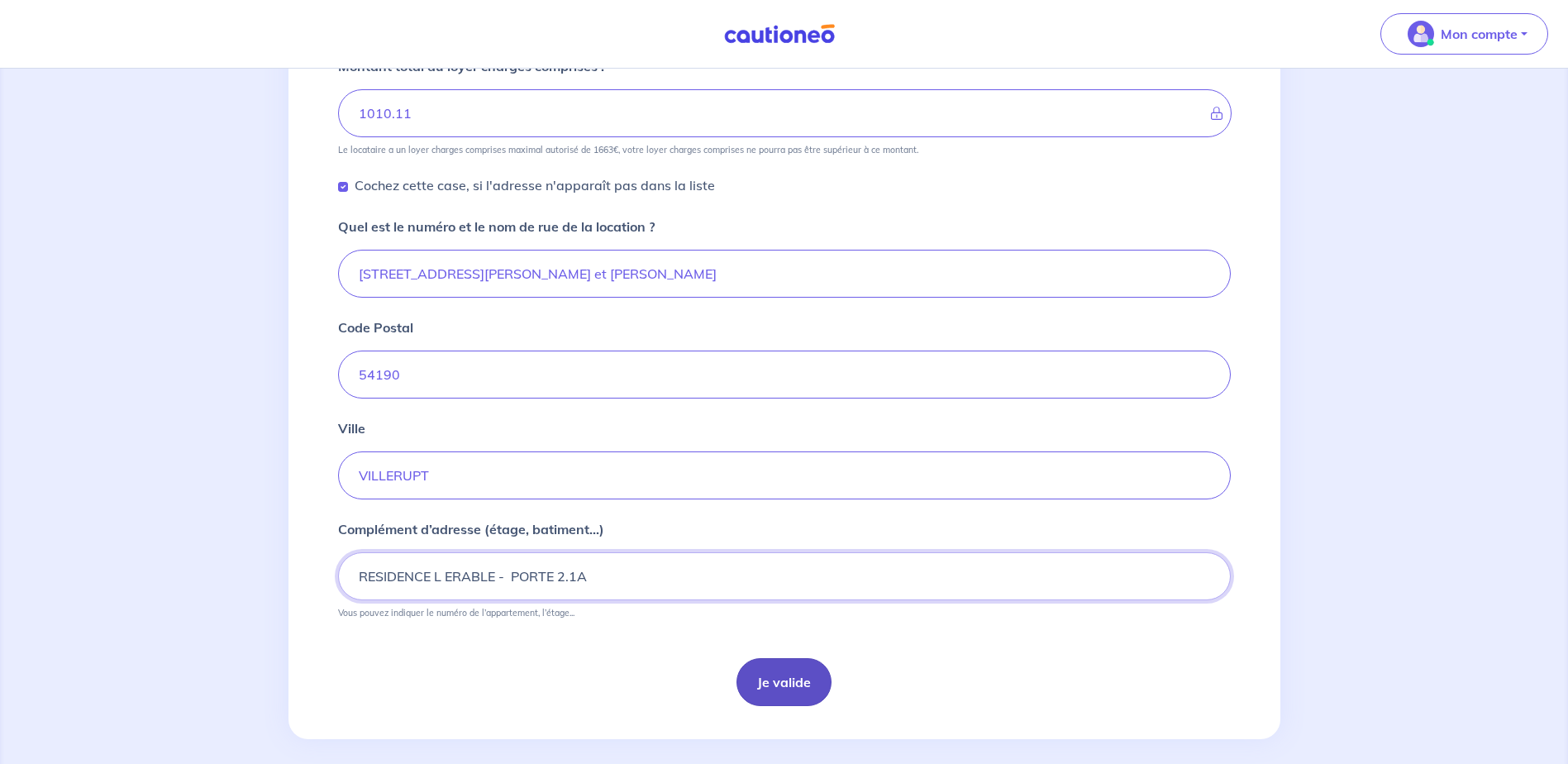
scroll to position [547, 0]
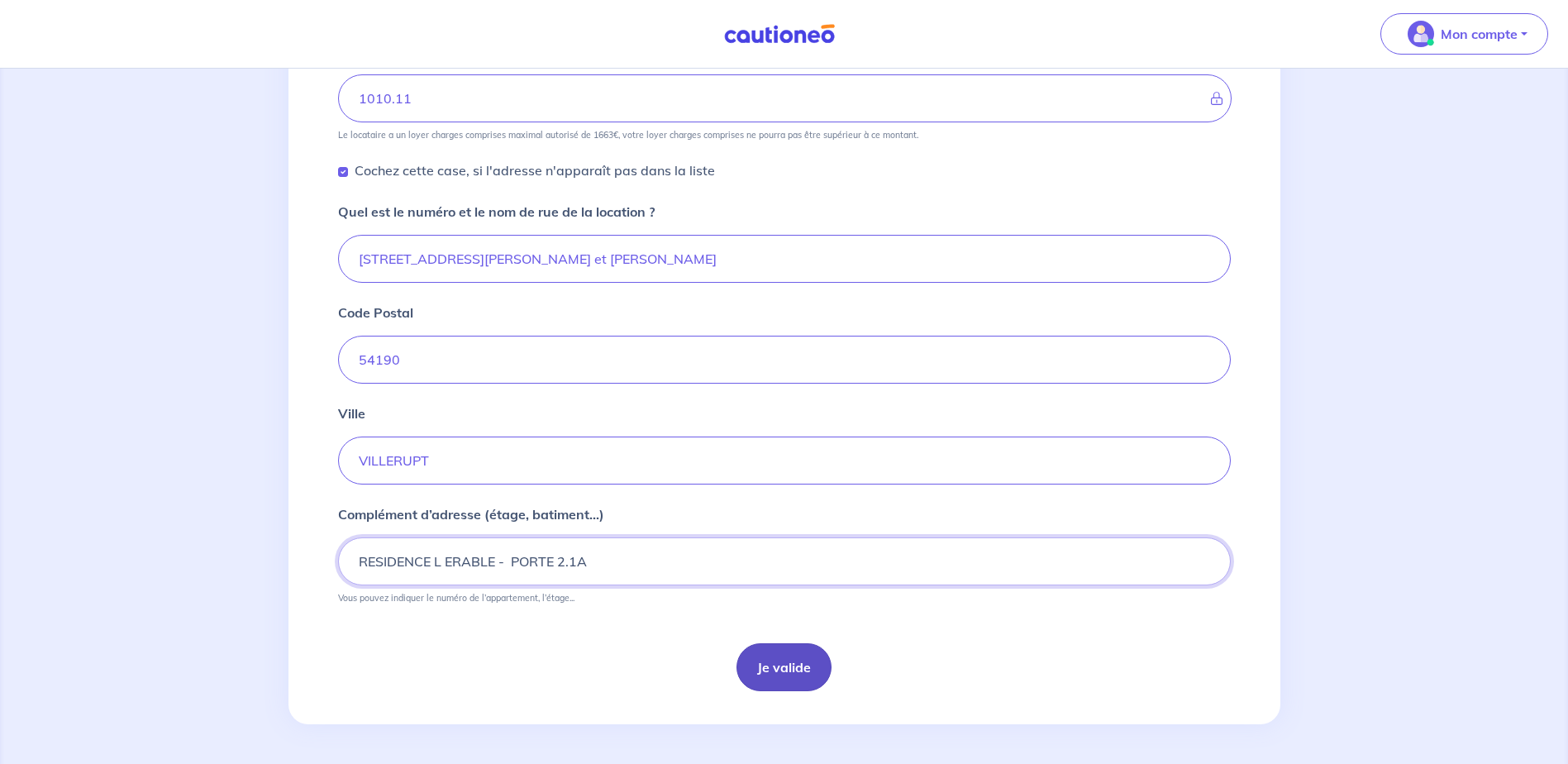
type input "RESIDENCE L ERABLE - PORTE 2.1A"
click at [799, 662] on button "Je valide" at bounding box center [784, 667] width 95 height 48
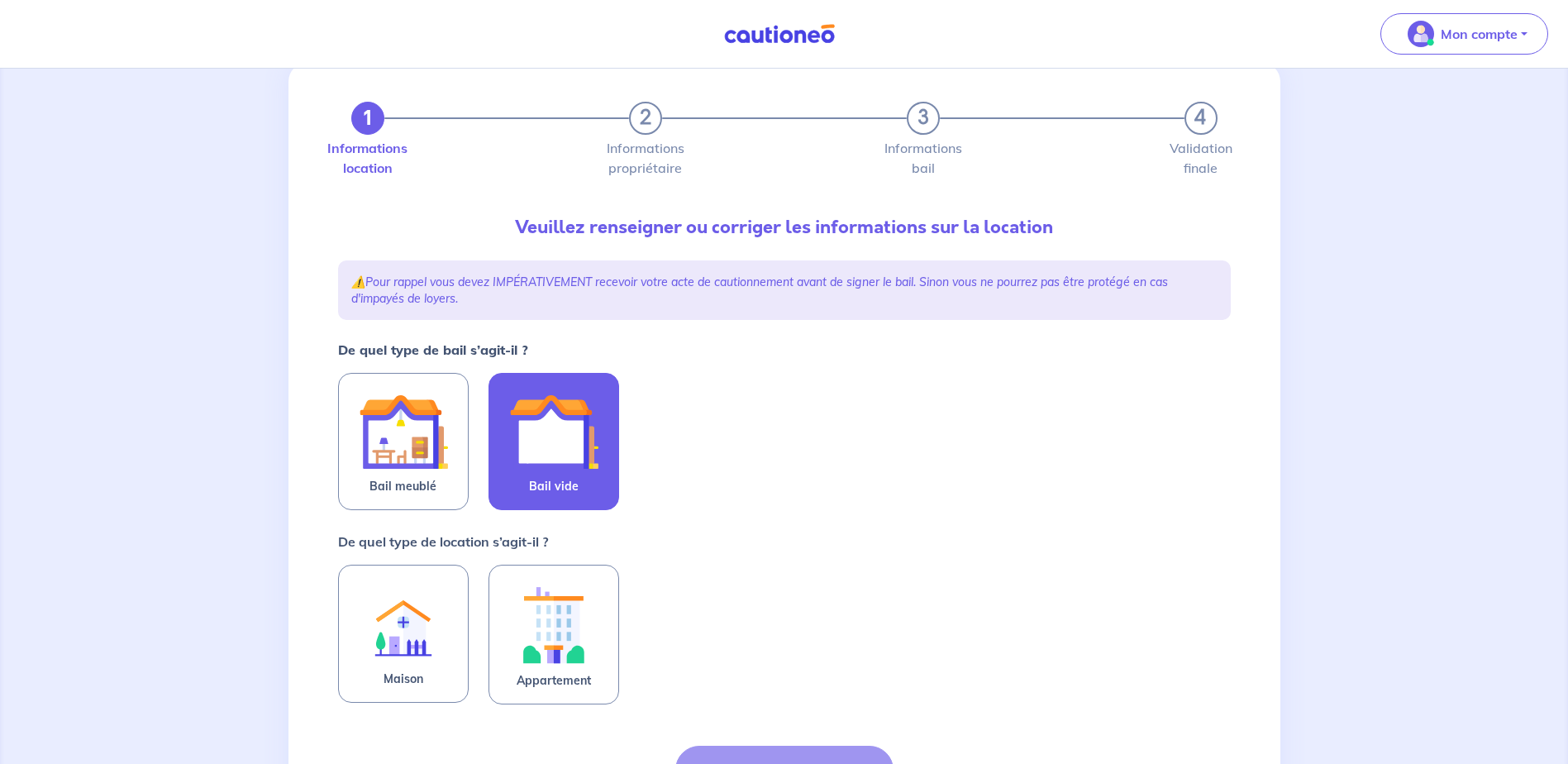
scroll to position [82, 0]
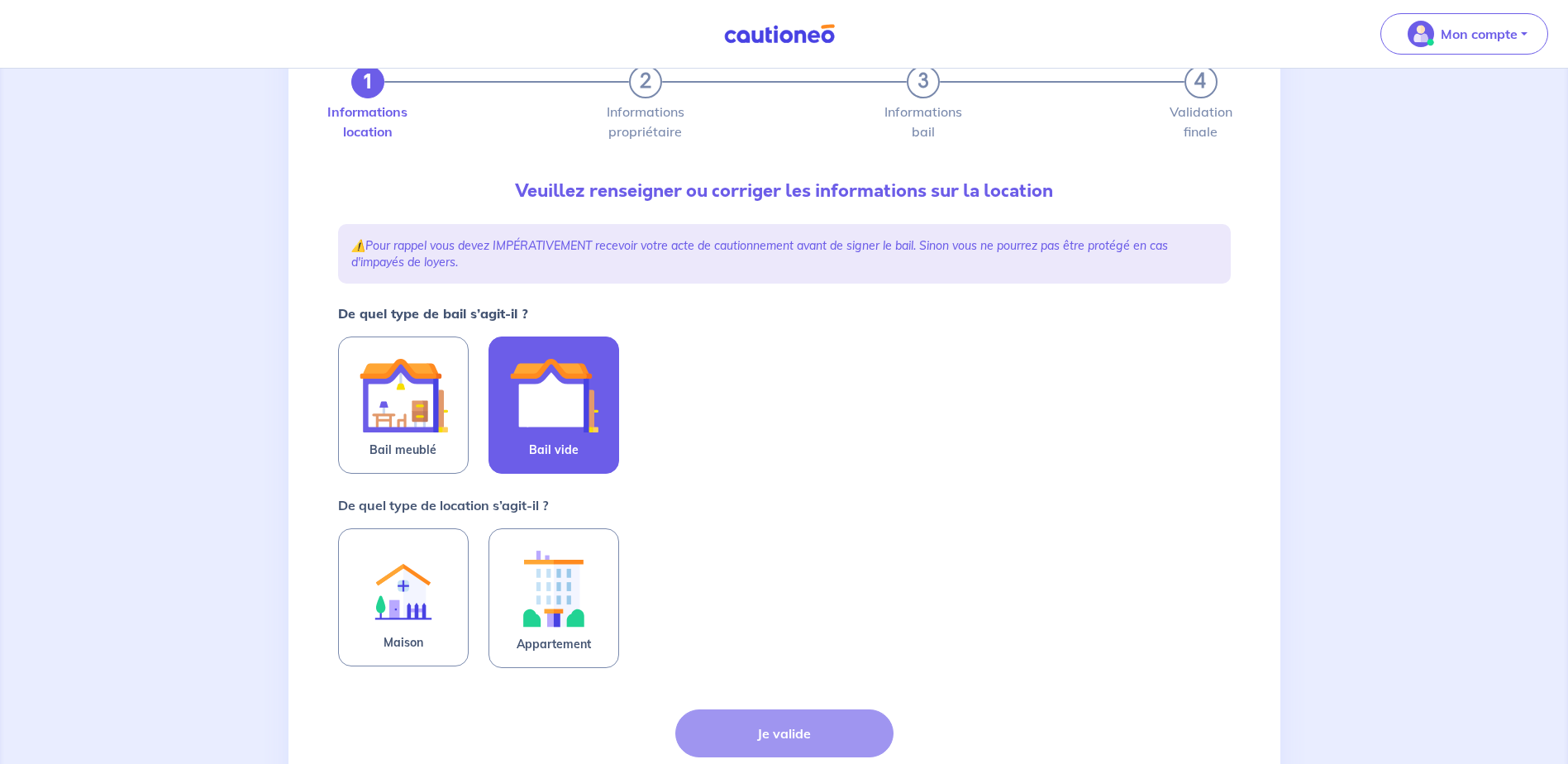
click at [578, 413] on img at bounding box center [554, 395] width 89 height 89
click at [0, 0] on input "Bail vide" at bounding box center [0, 0] width 0 height 0
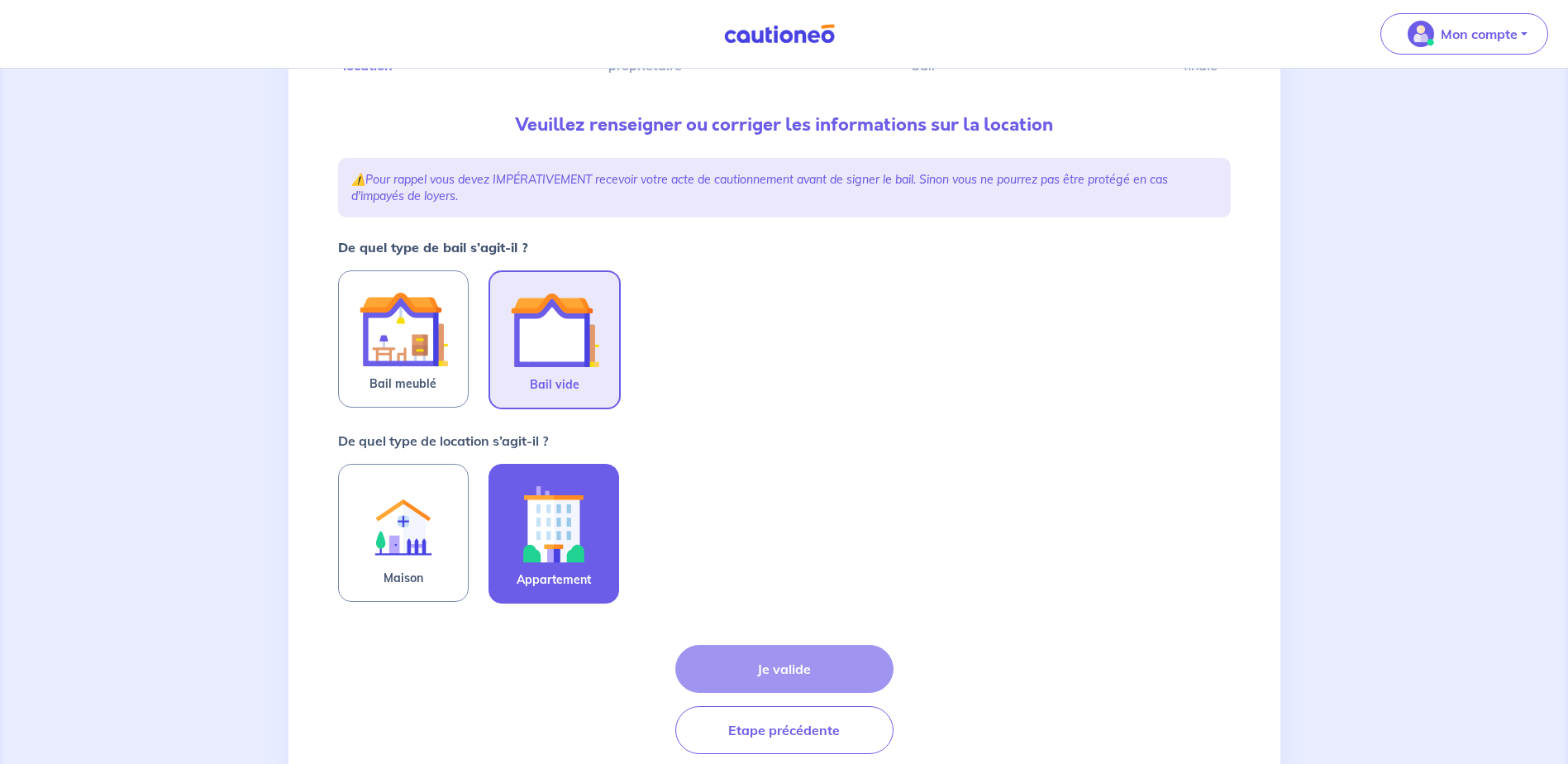
scroll to position [212, 0]
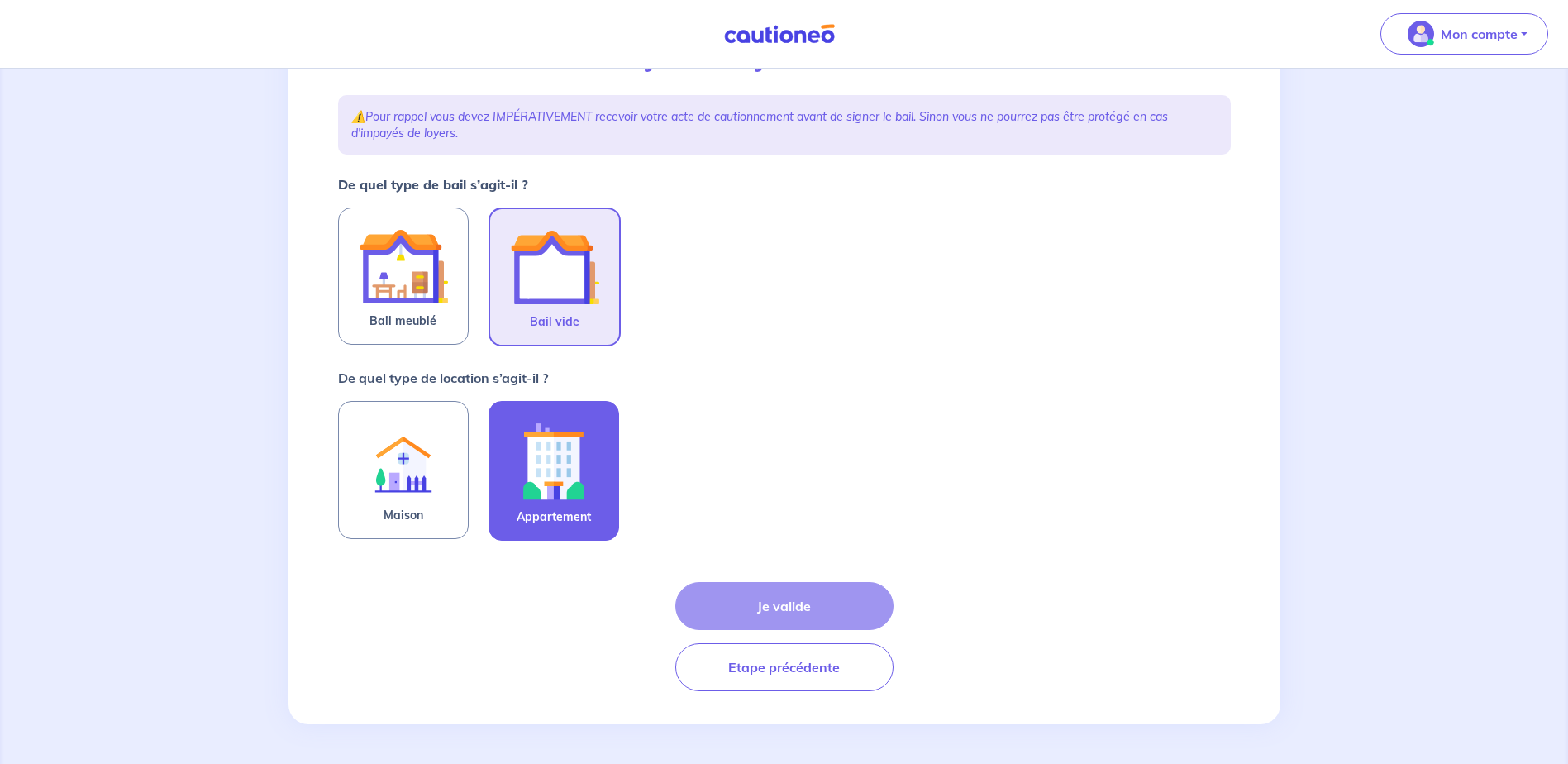
click at [560, 469] on img at bounding box center [554, 460] width 89 height 92
click at [0, 0] on input "Appartement" at bounding box center [0, 0] width 0 height 0
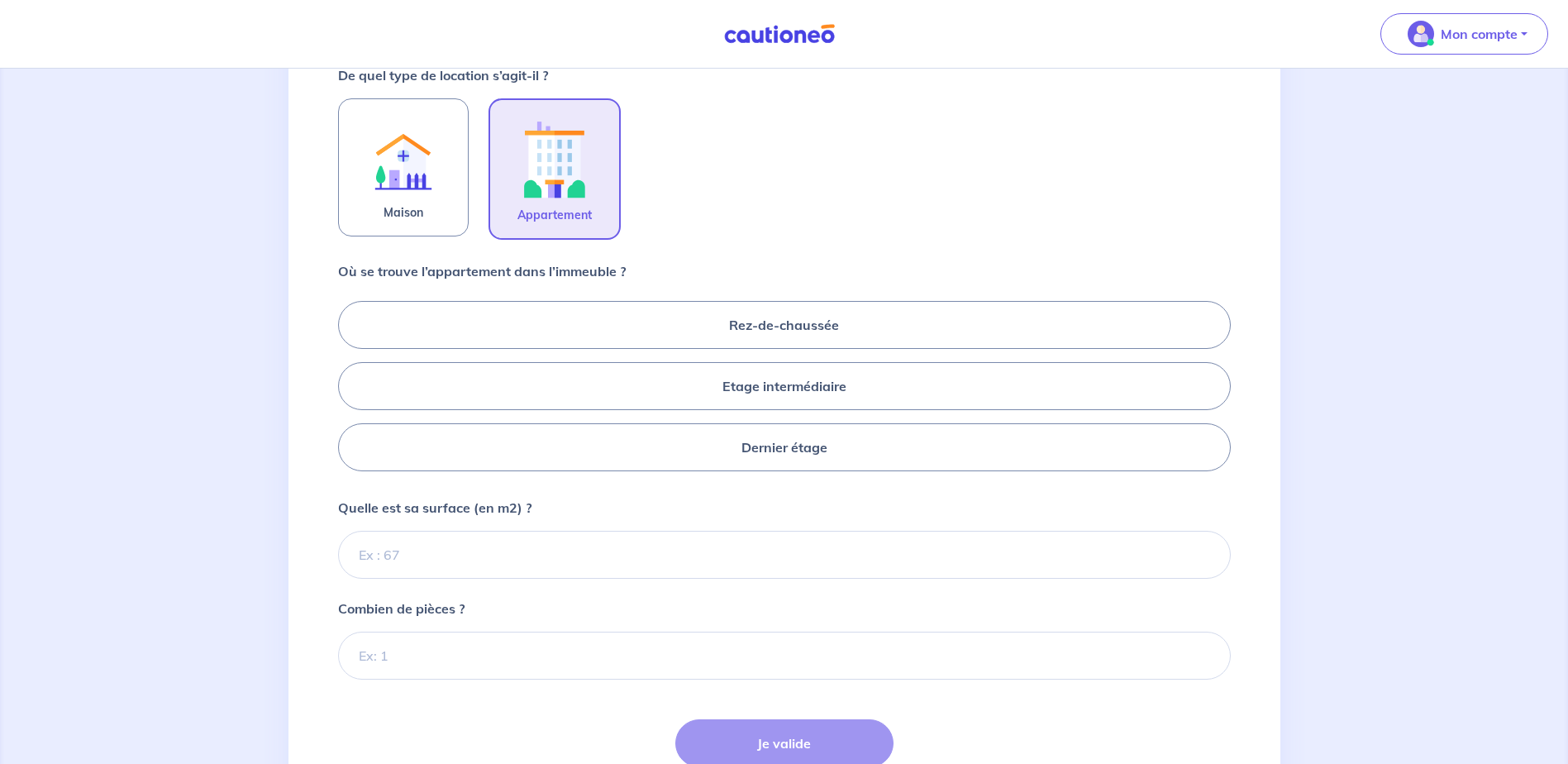
scroll to position [543, 0]
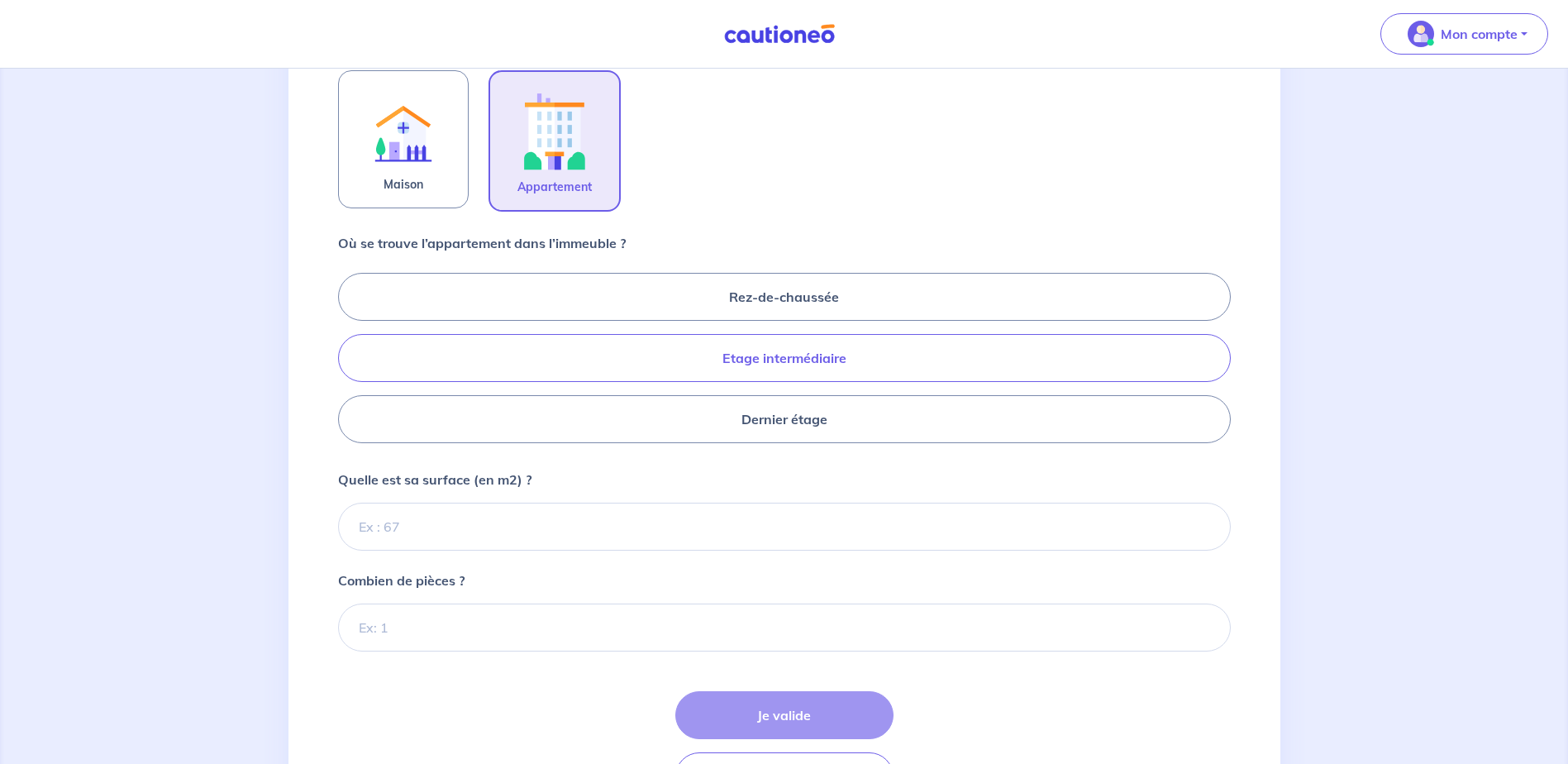
click at [765, 364] on label "Etage intermédiaire" at bounding box center [784, 358] width 893 height 48
click at [348, 363] on input "Etage intermédiaire" at bounding box center [343, 357] width 11 height 11
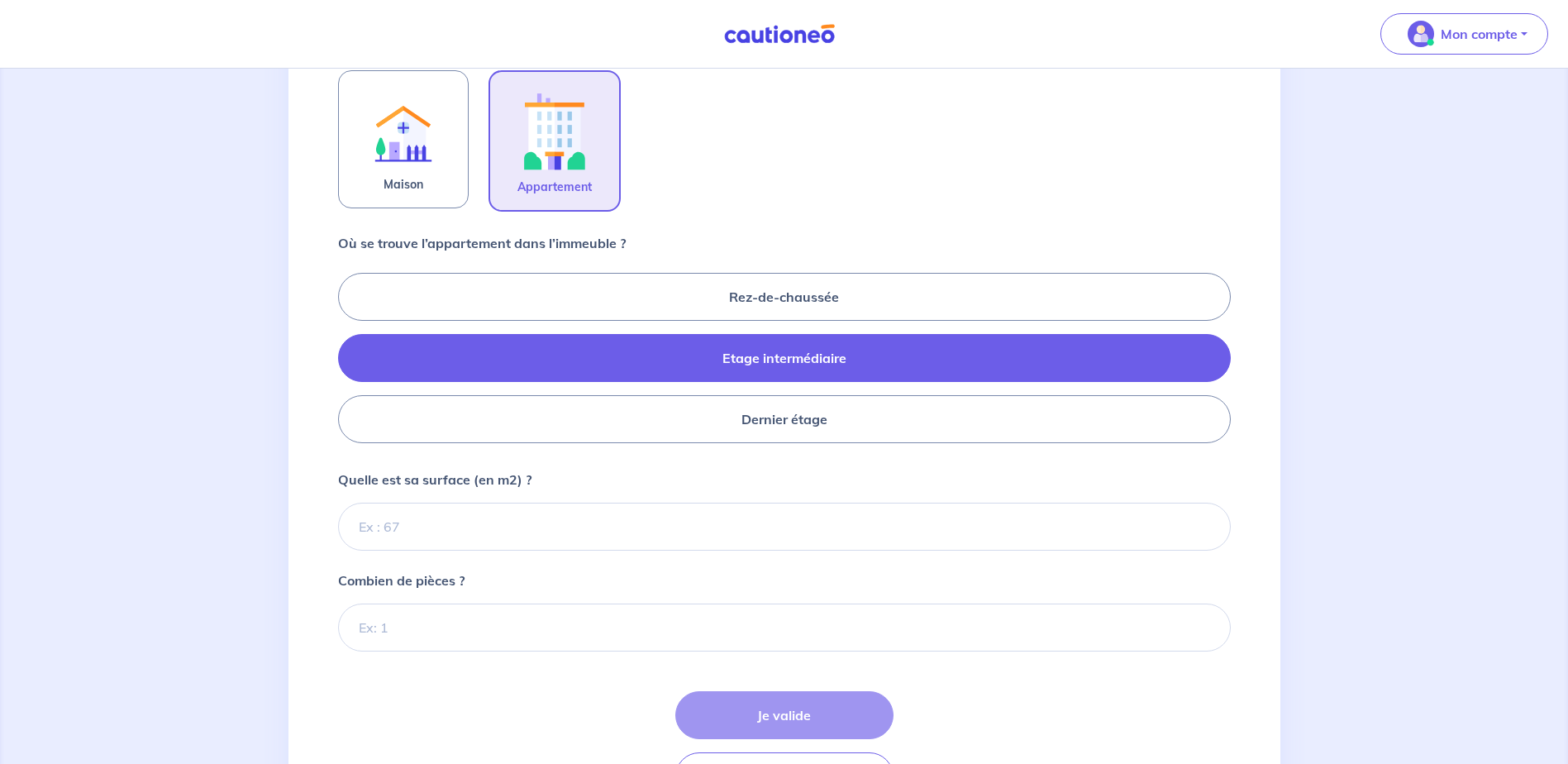
radio input "true"
click at [493, 527] on input "Quelle est sa surface (en m2) ?" at bounding box center [784, 527] width 893 height 48
type input "63"
type input "63.91"
click at [484, 637] on input "Combien de pièces ?" at bounding box center [784, 628] width 893 height 48
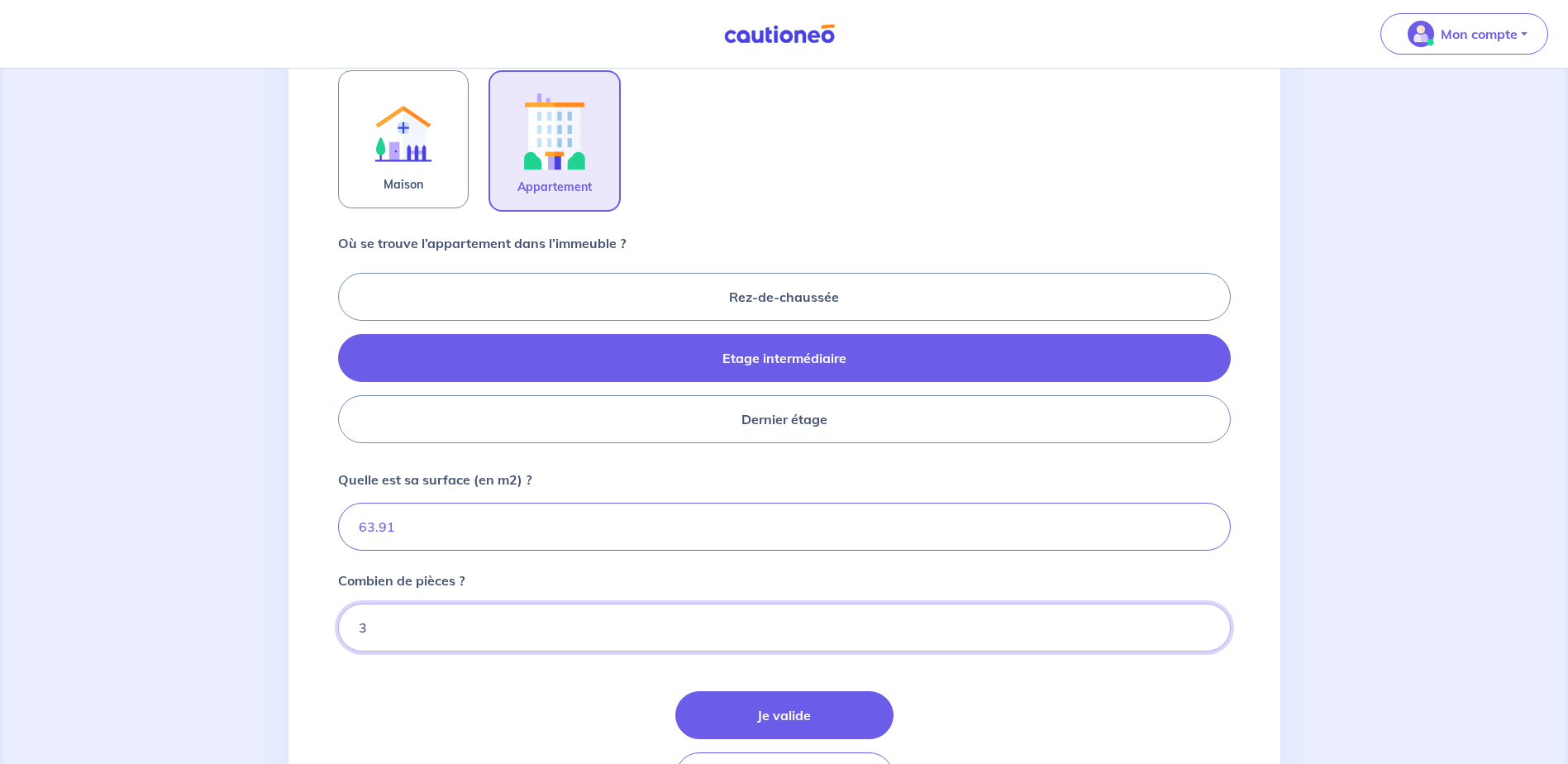
type input "3"
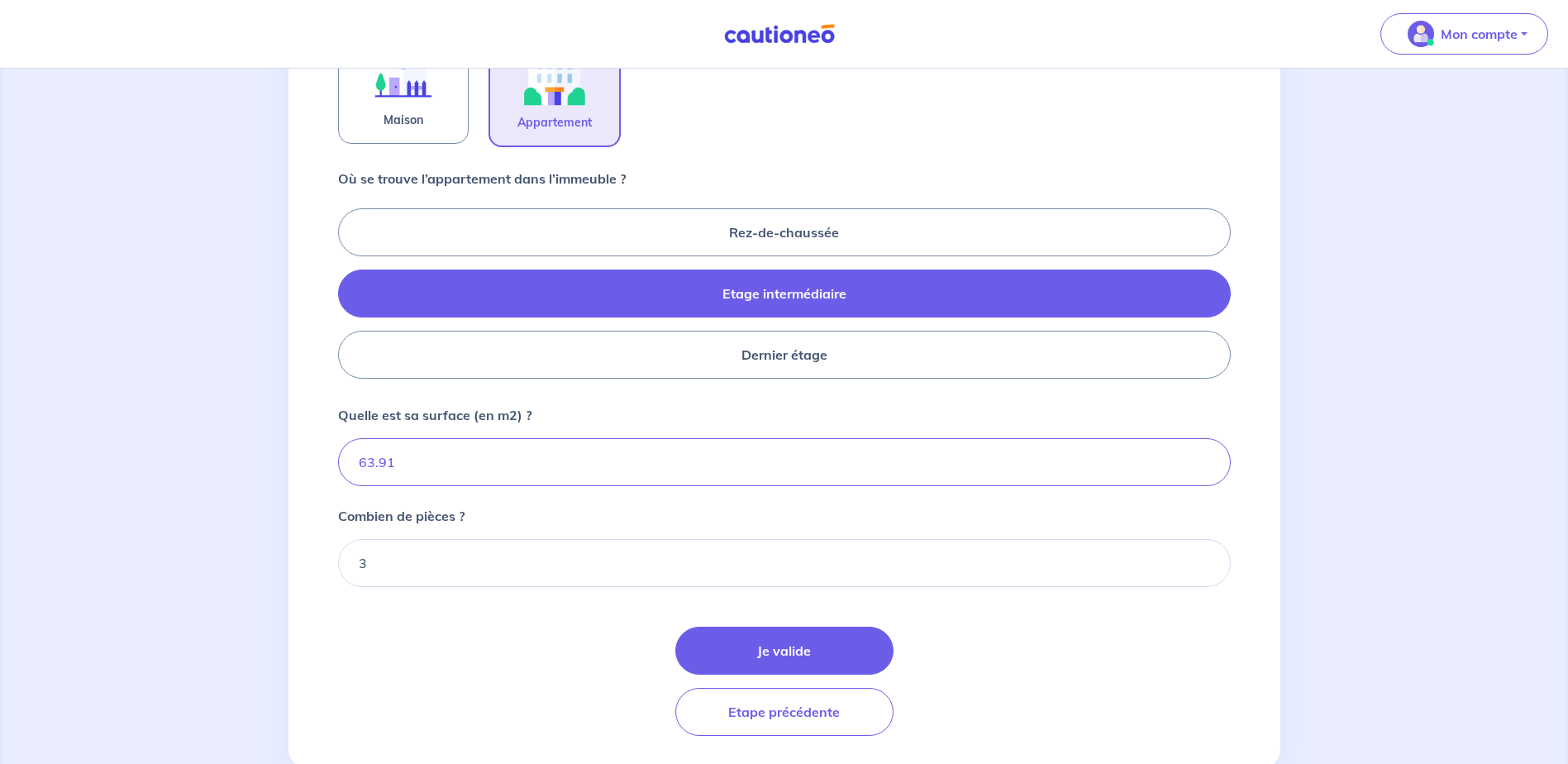
scroll to position [625, 0]
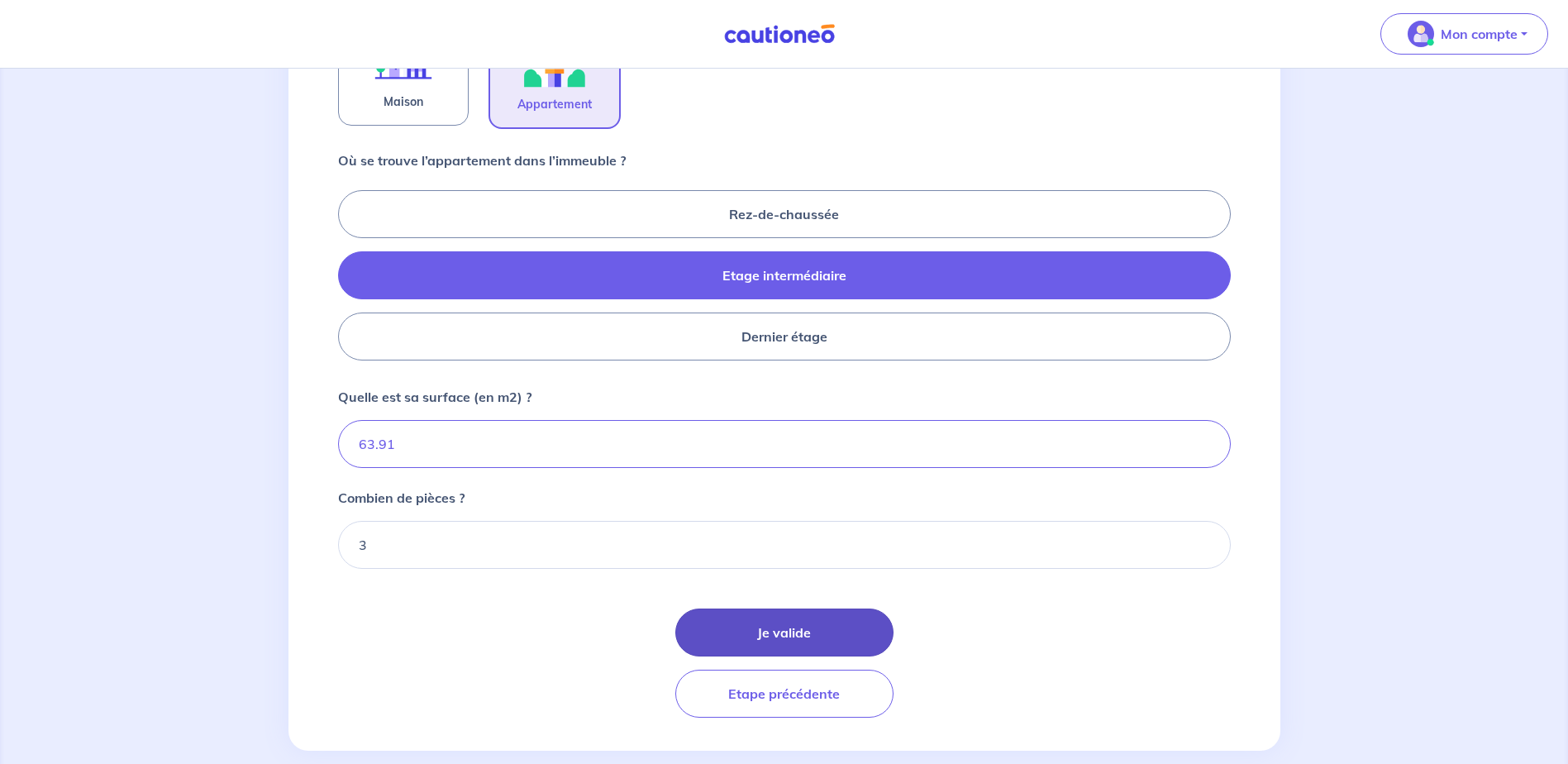
click at [773, 630] on button "Je valide" at bounding box center [784, 633] width 218 height 48
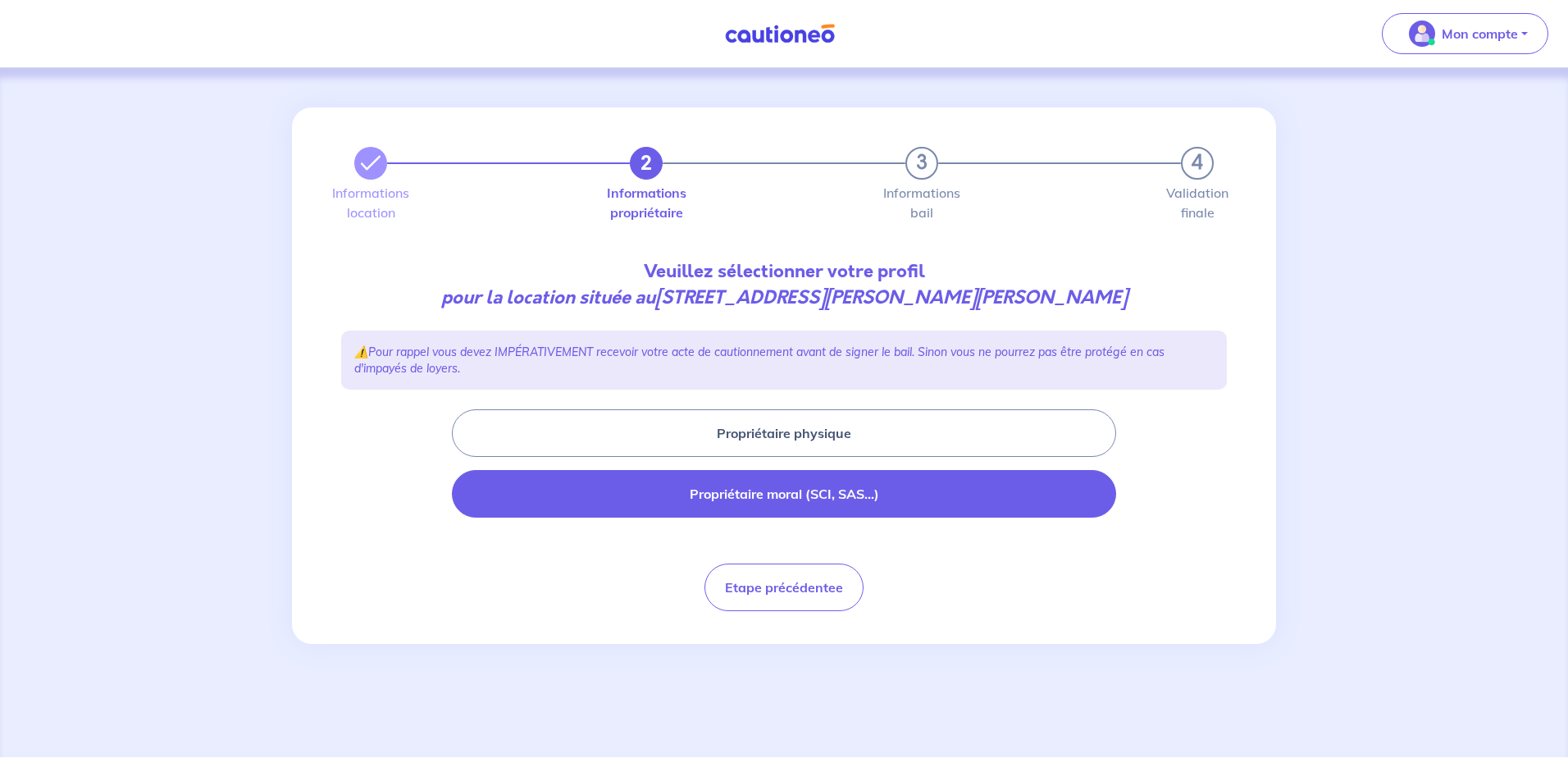
click at [800, 497] on button "Propriétaire moral (SCI, SAS...)" at bounding box center [784, 494] width 664 height 48
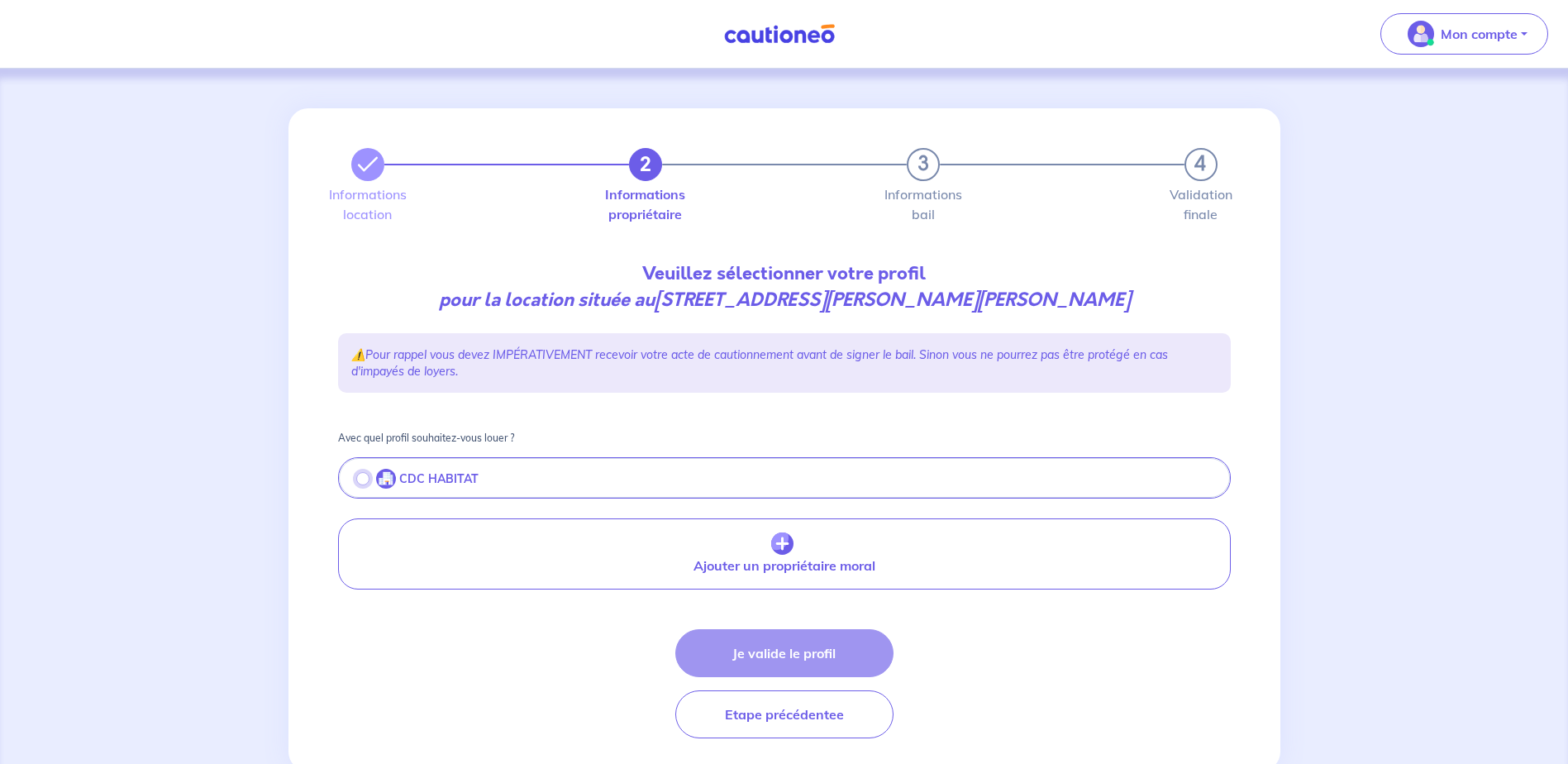
click at [361, 482] on input "radio" at bounding box center [362, 478] width 13 height 13
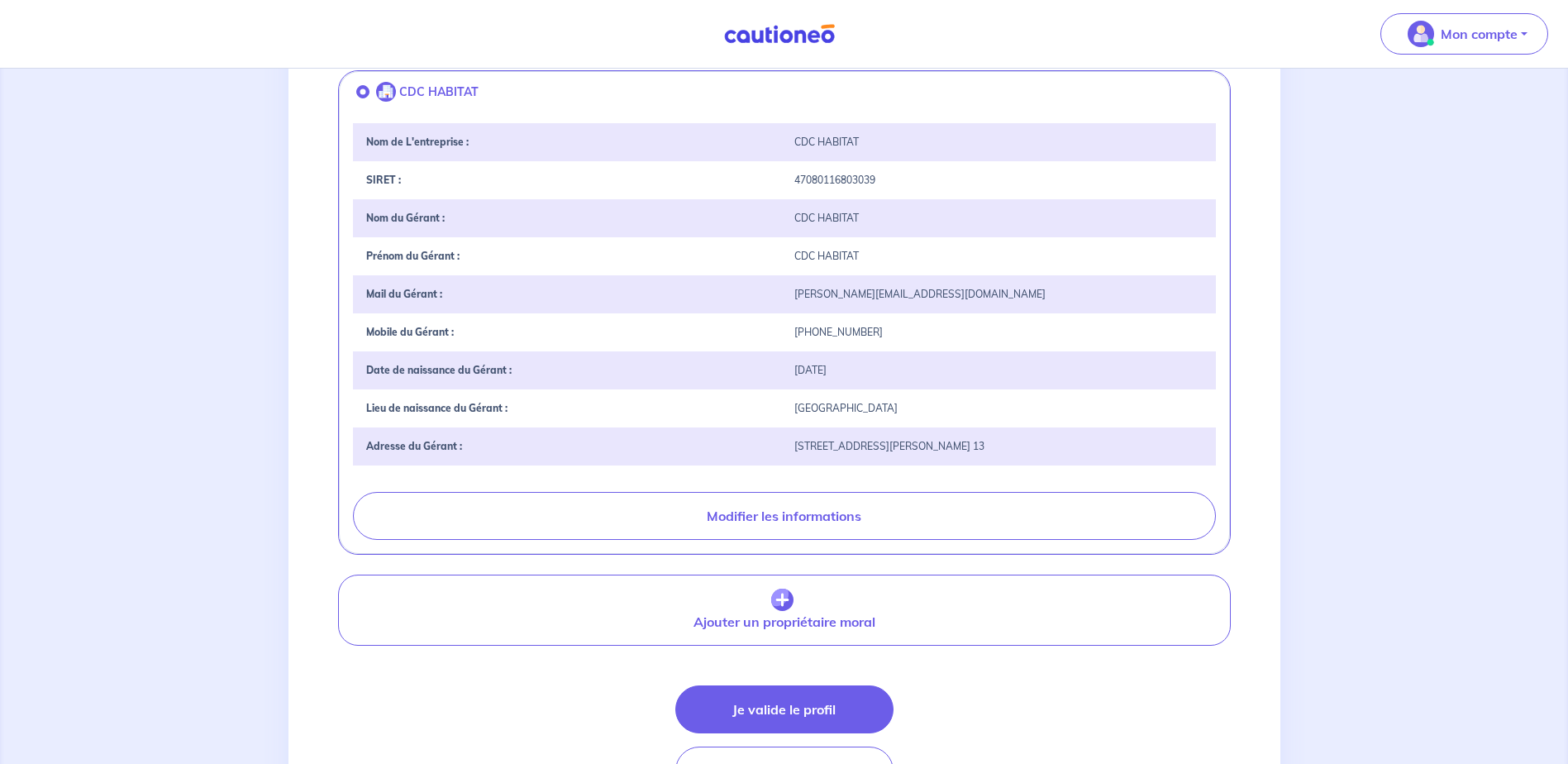
scroll to position [414, 0]
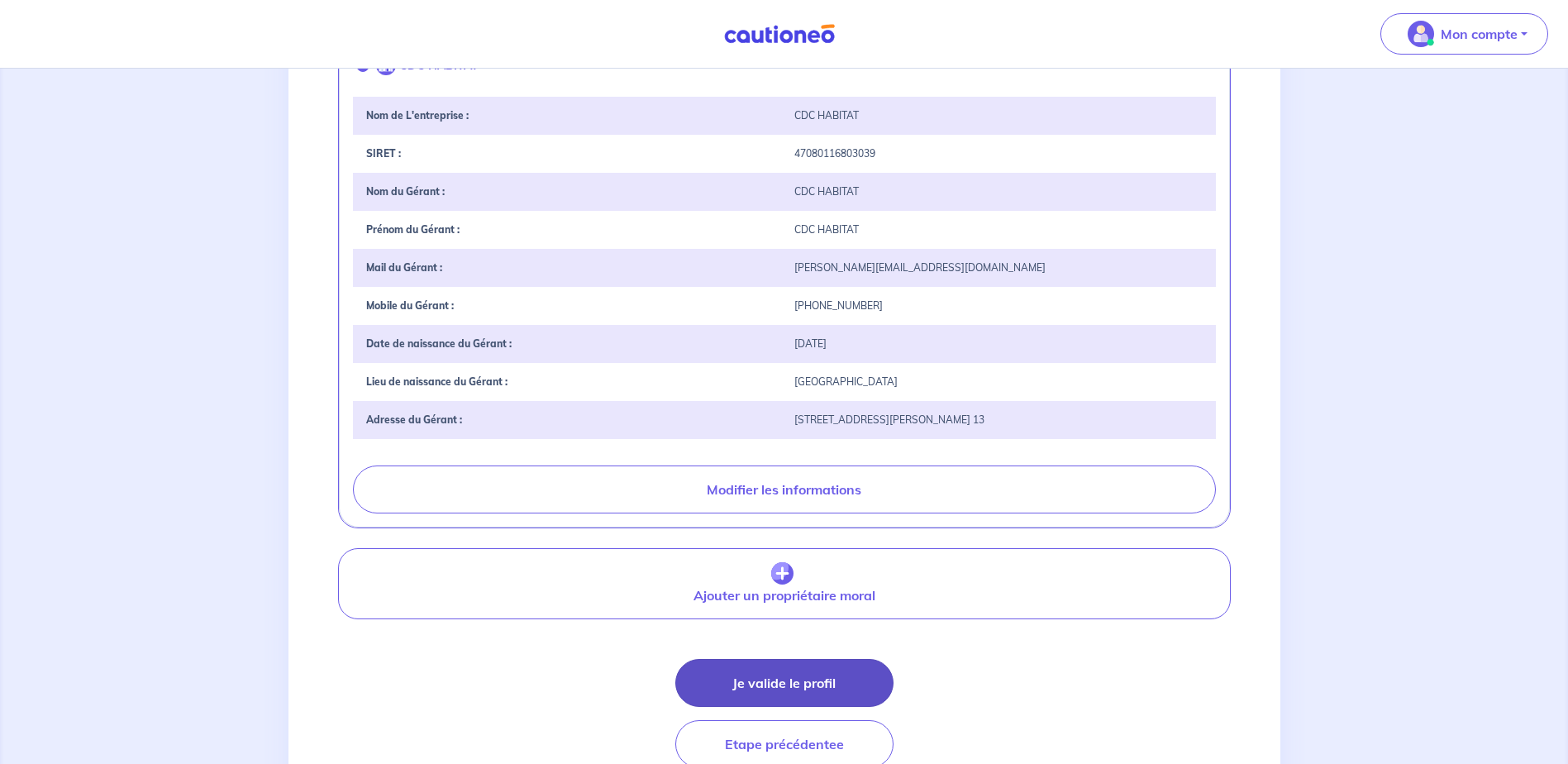
click at [789, 682] on button "Je valide le profil" at bounding box center [784, 683] width 218 height 48
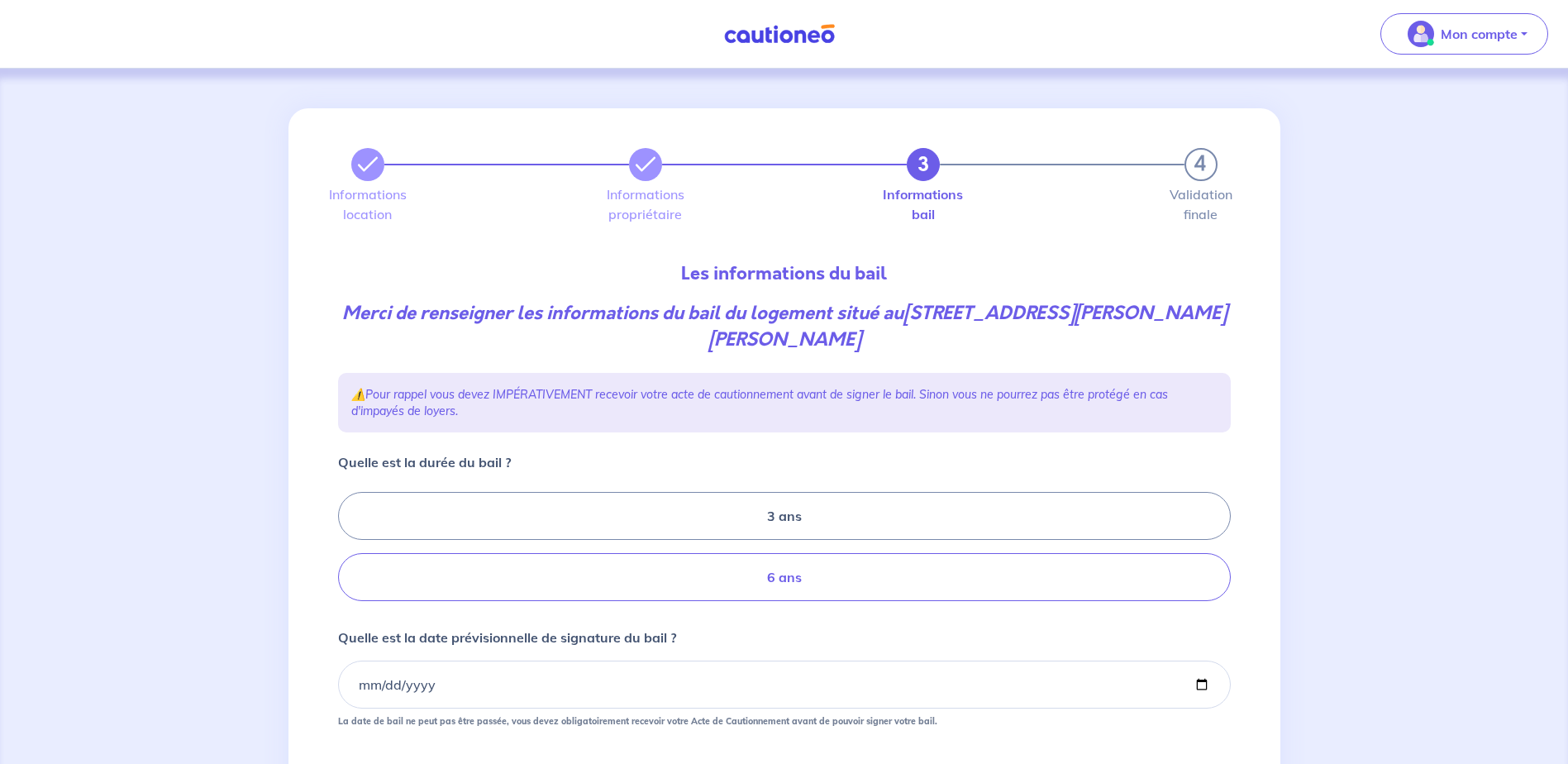
click at [821, 586] on label "6 ans" at bounding box center [784, 577] width 893 height 48
click at [348, 552] on input "6 ans" at bounding box center [343, 547] width 11 height 11
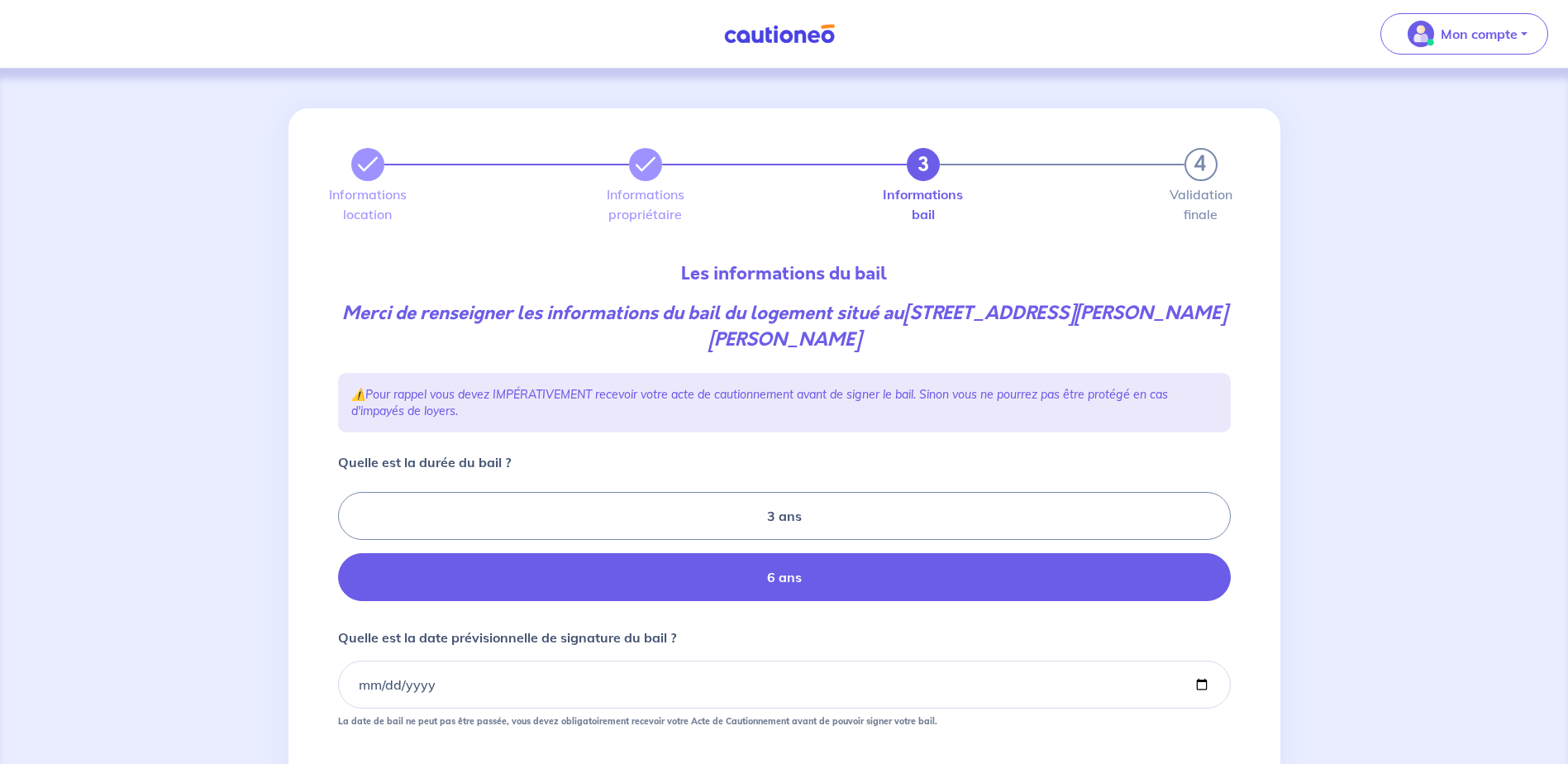
radio input "true"
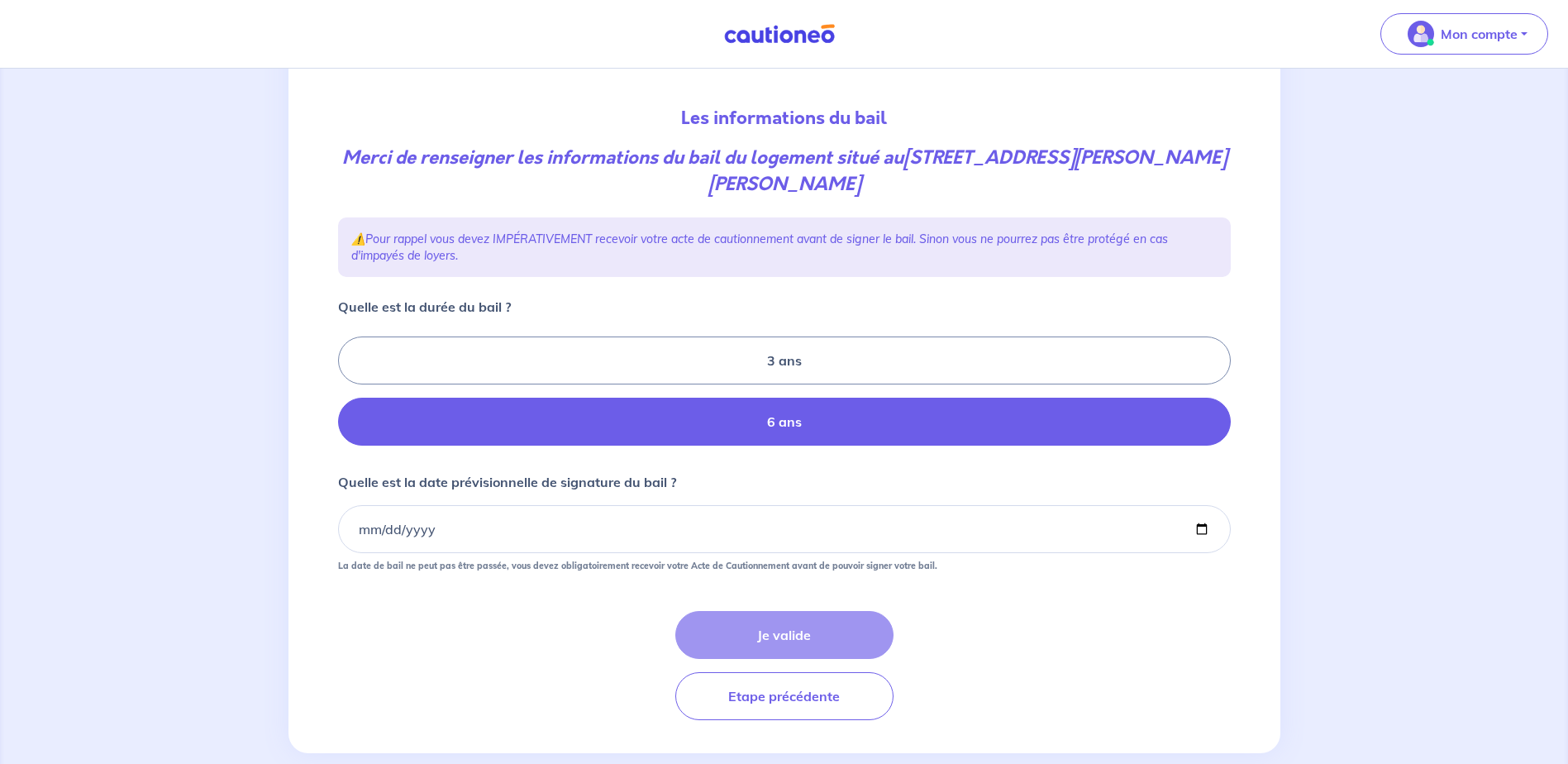
scroll to position [166, 0]
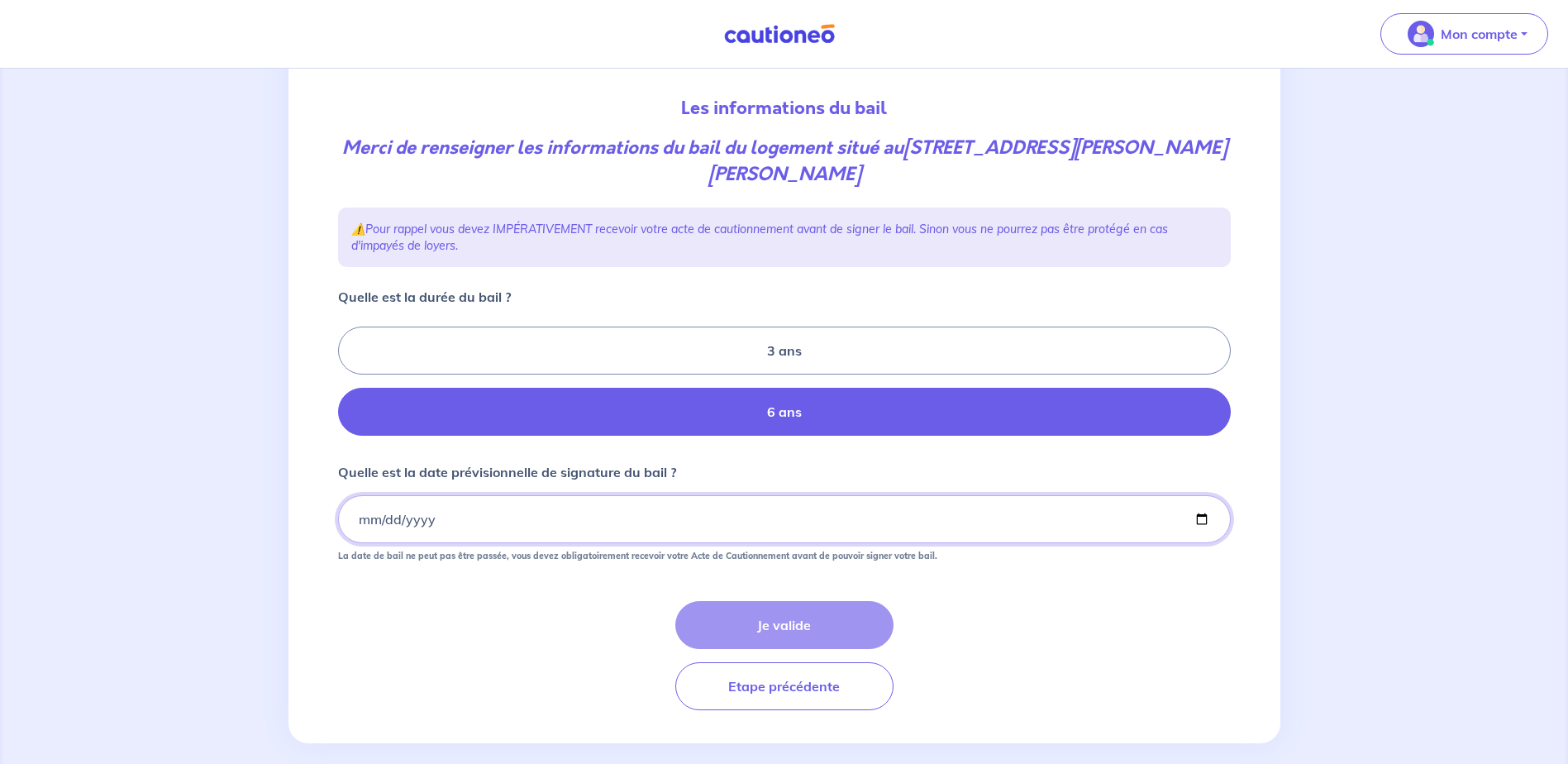
click at [380, 518] on input "Quelle est la date prévisionnelle de signature du bail ?" at bounding box center [784, 519] width 893 height 48
click at [433, 523] on input "Quelle est la date prévisionnelle de signature du bail ?" at bounding box center [784, 519] width 893 height 48
click at [440, 518] on input "Quelle est la date prévisionnelle de signature du bail ?" at bounding box center [784, 519] width 893 height 48
click at [378, 519] on input "Quelle est la date prévisionnelle de signature du bail ?" at bounding box center [784, 519] width 893 height 48
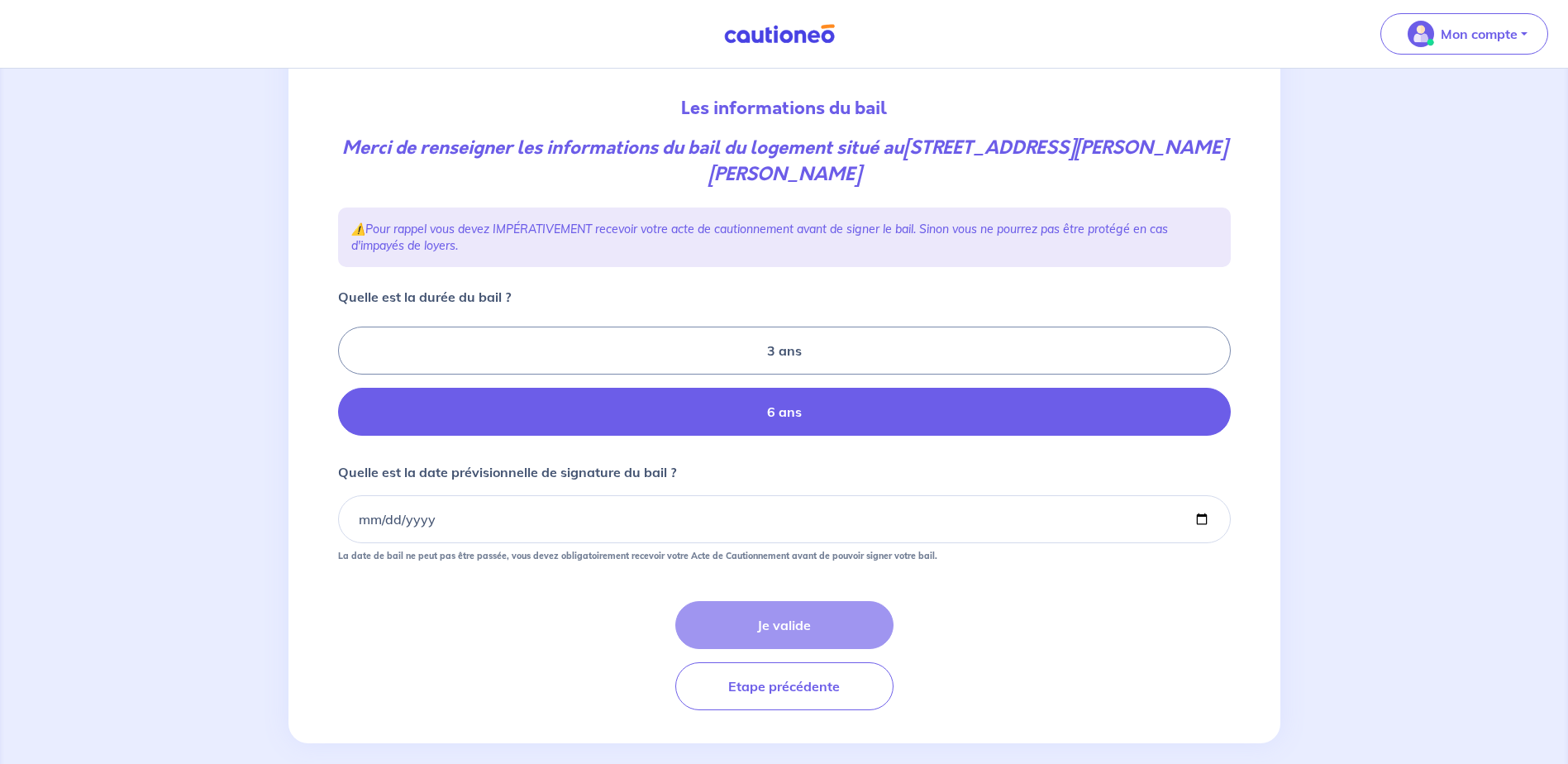
drag, startPoint x: 421, startPoint y: 609, endPoint x: 427, endPoint y: 598, distance: 12.5
click at [421, 608] on div "Je valide Etape précédente" at bounding box center [784, 655] width 893 height 109
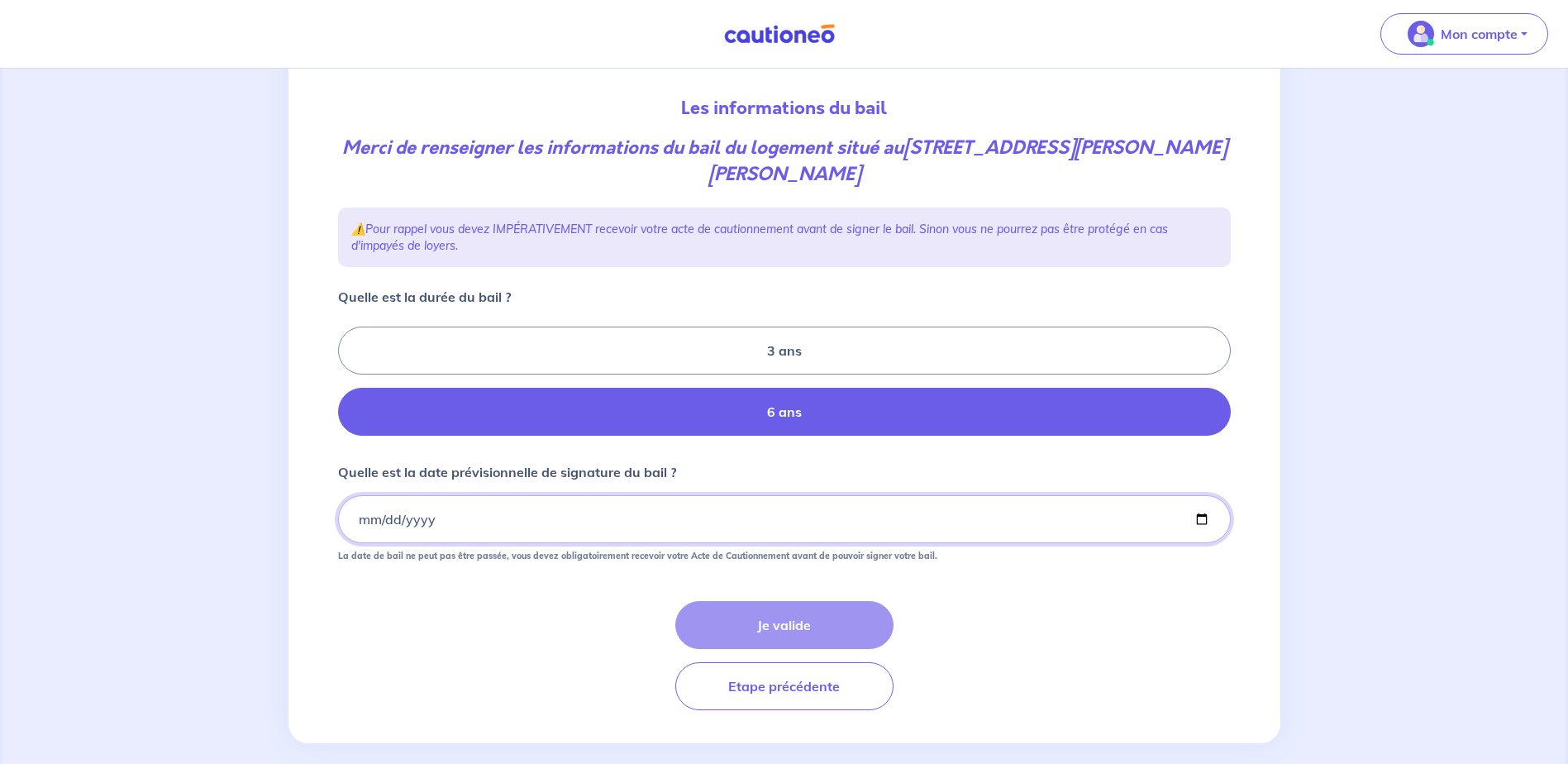
click at [360, 519] on input "Quelle est la date prévisionnelle de signature du bail ?" at bounding box center [784, 519] width 893 height 48
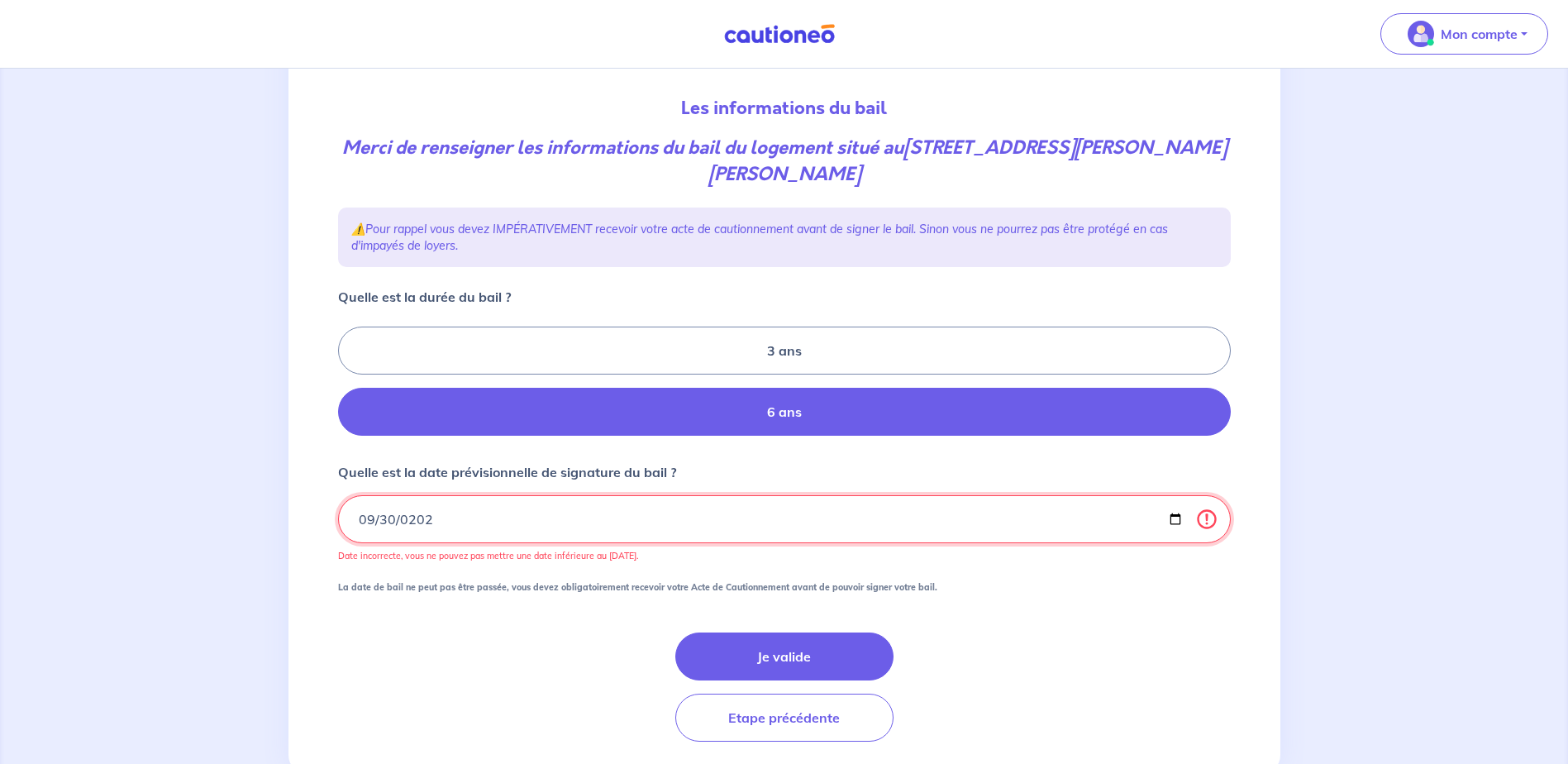
type input "2025-09-30"
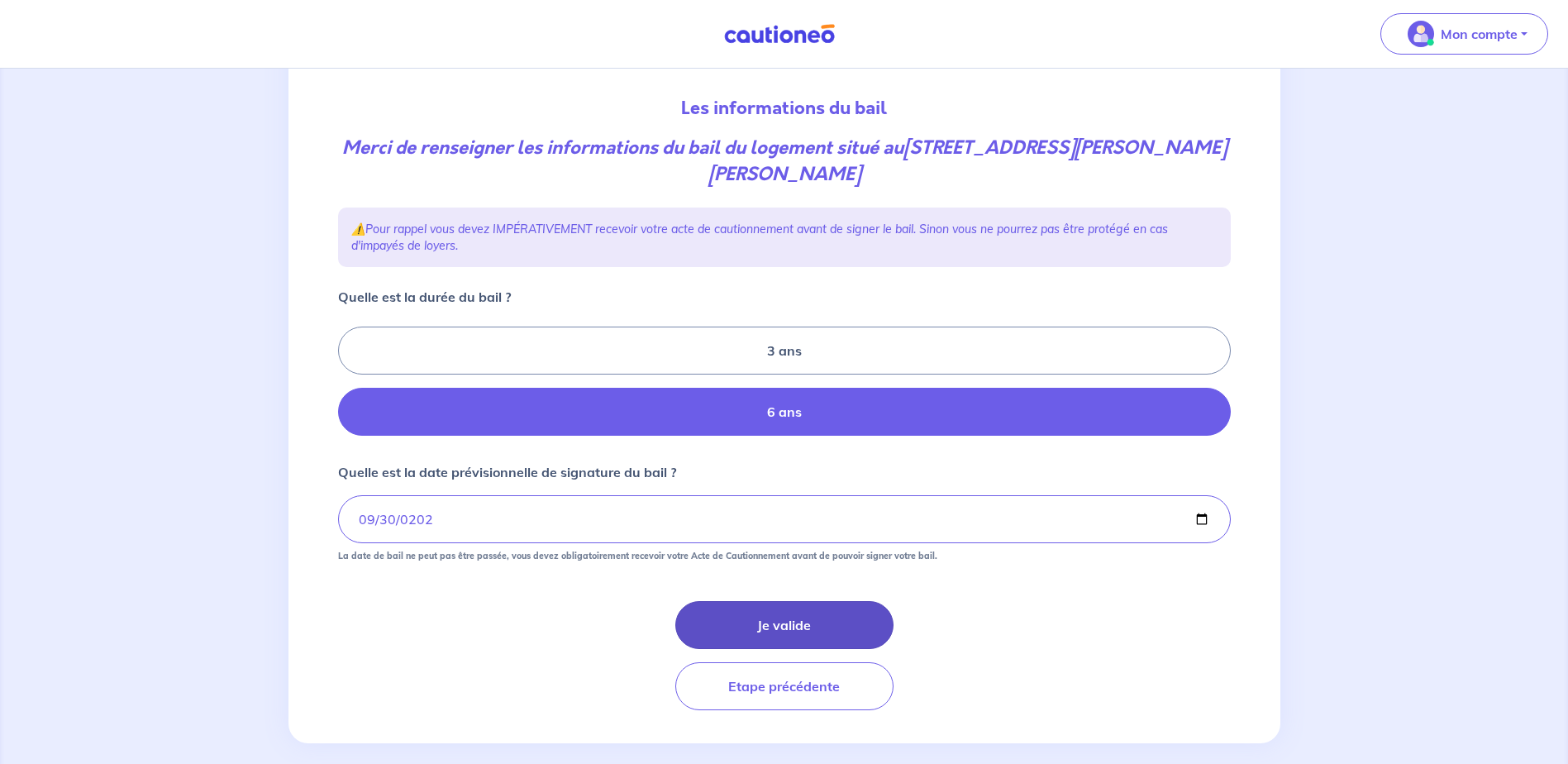
click at [771, 631] on button "Je valide" at bounding box center [784, 625] width 218 height 48
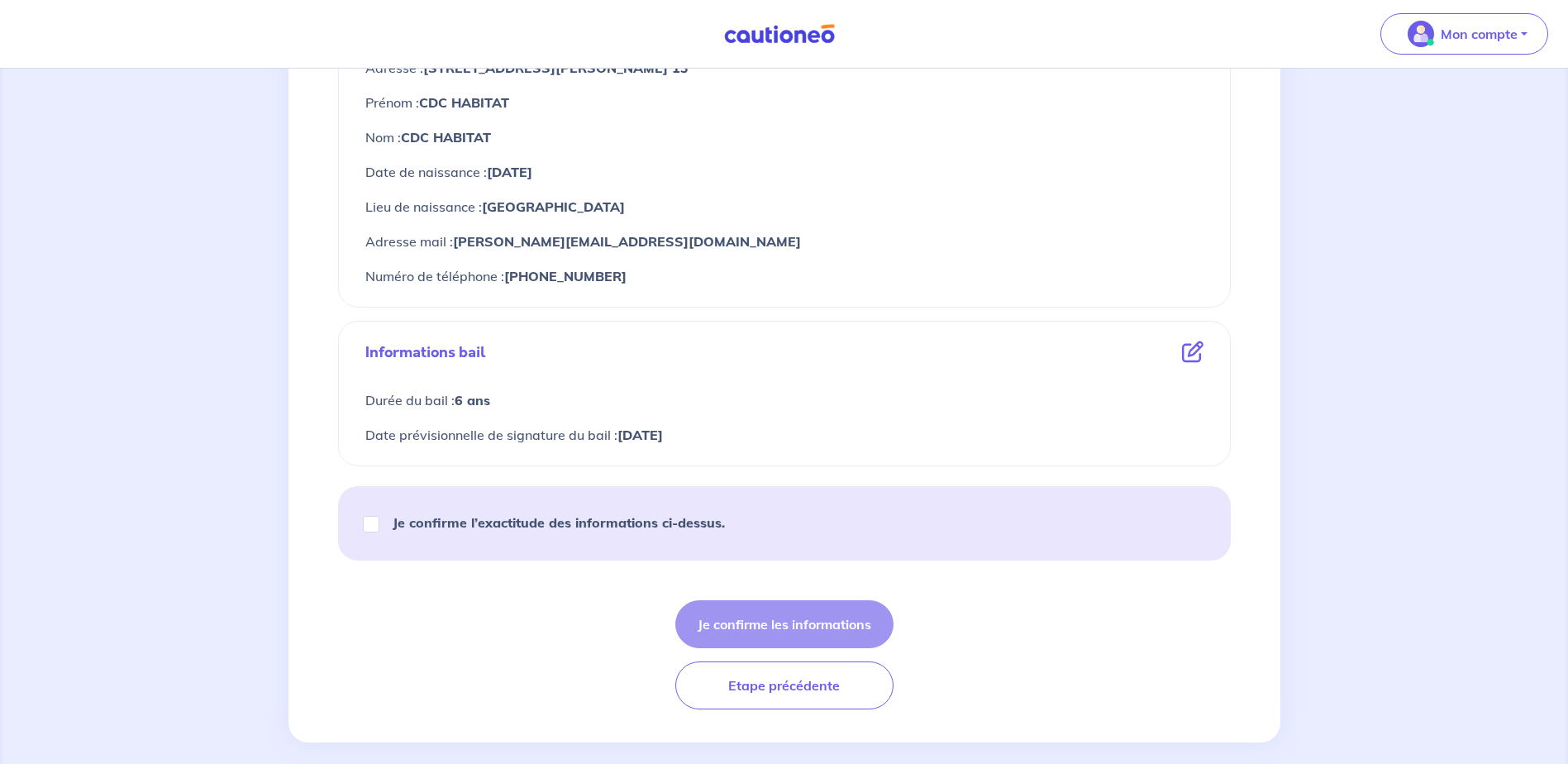
scroll to position [796, 0]
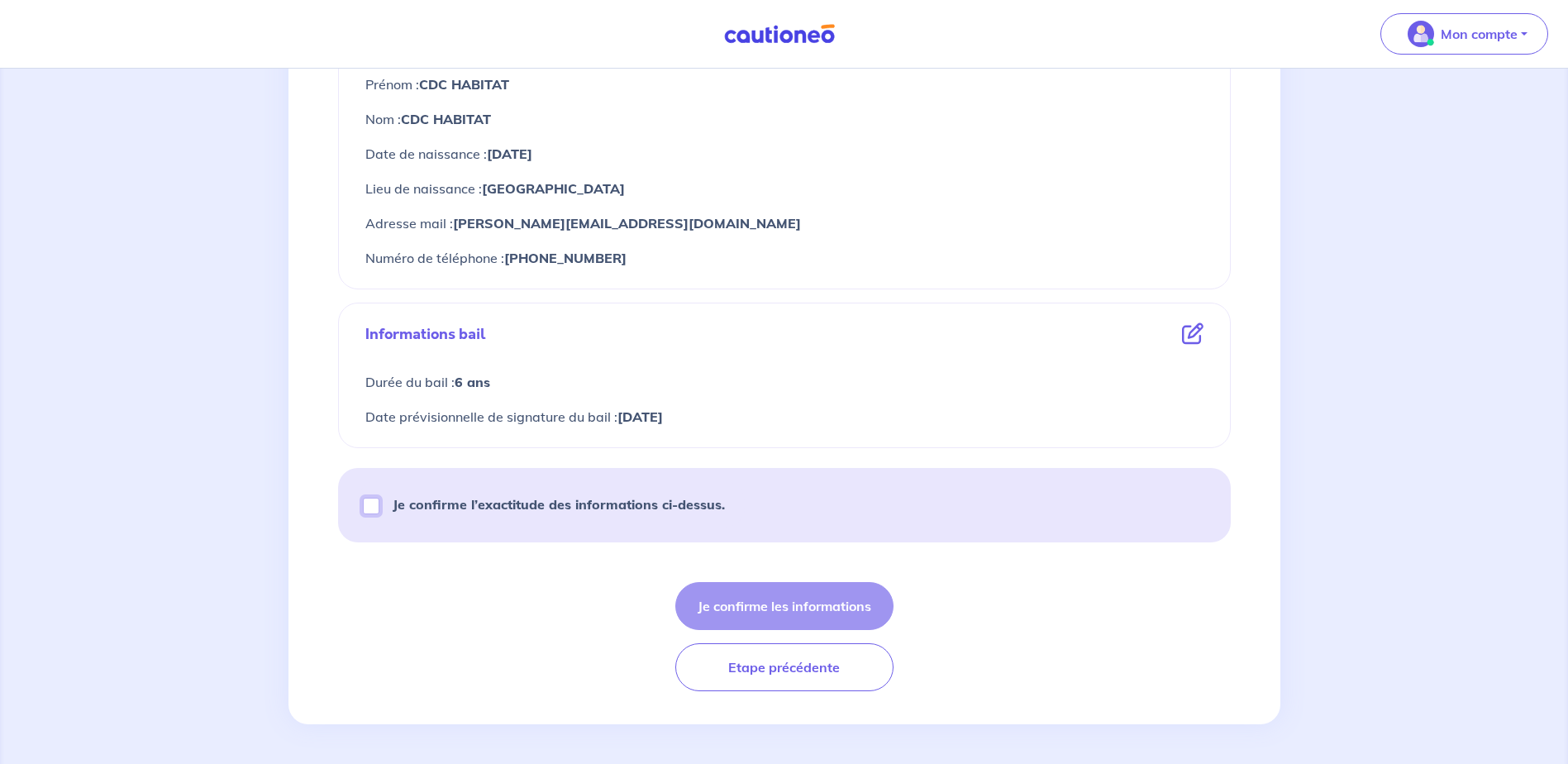
click at [374, 506] on input "Je confirme l’exactitude des informations ci-dessus." at bounding box center [371, 506] width 16 height 16
checkbox input "true"
click at [857, 612] on button "Je confirme les informations" at bounding box center [784, 606] width 218 height 48
